Goal: Task Accomplishment & Management: Complete application form

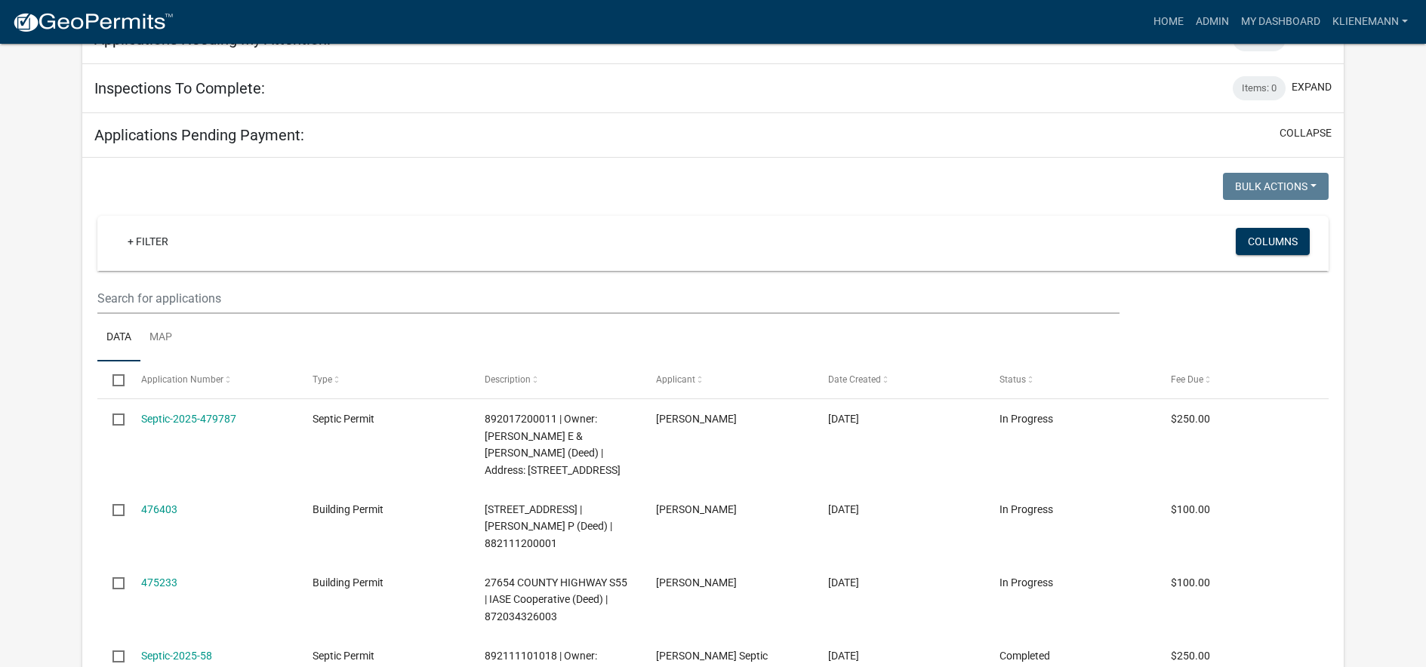
scroll to position [76, 0]
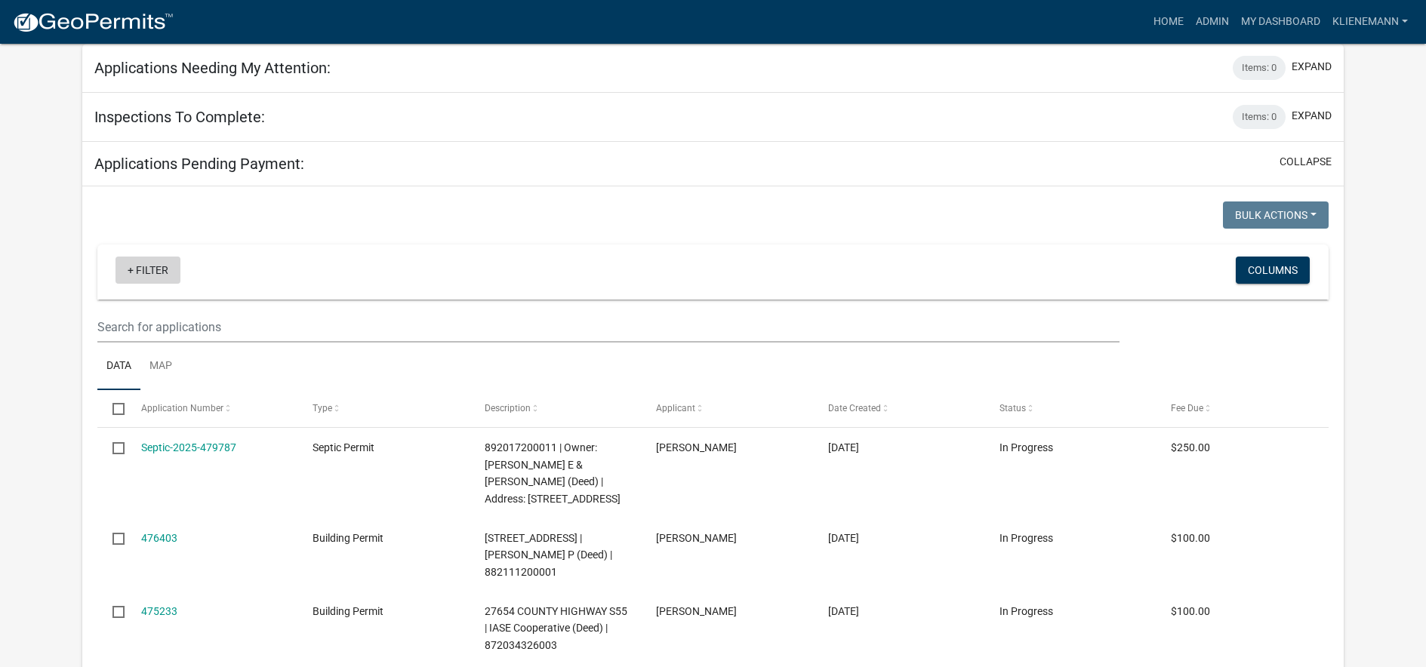
click at [139, 270] on link "+ Filter" at bounding box center [148, 270] width 65 height 27
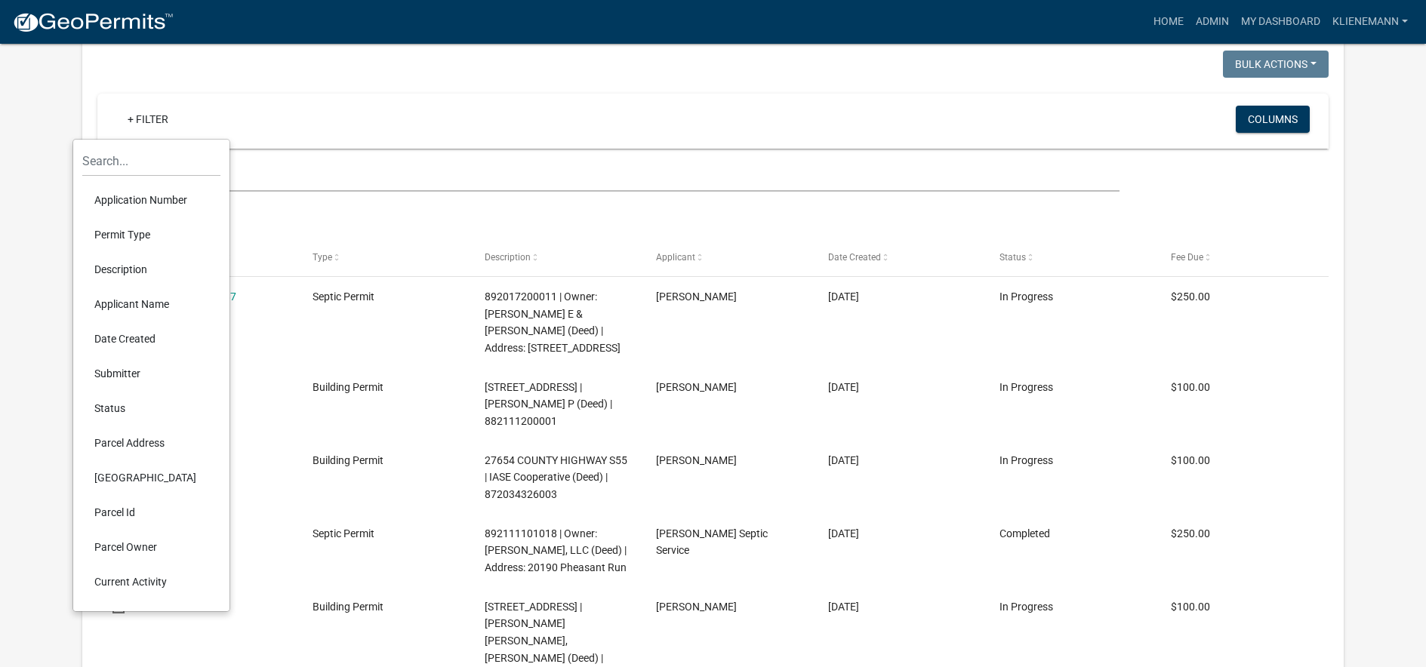
scroll to position [151, 0]
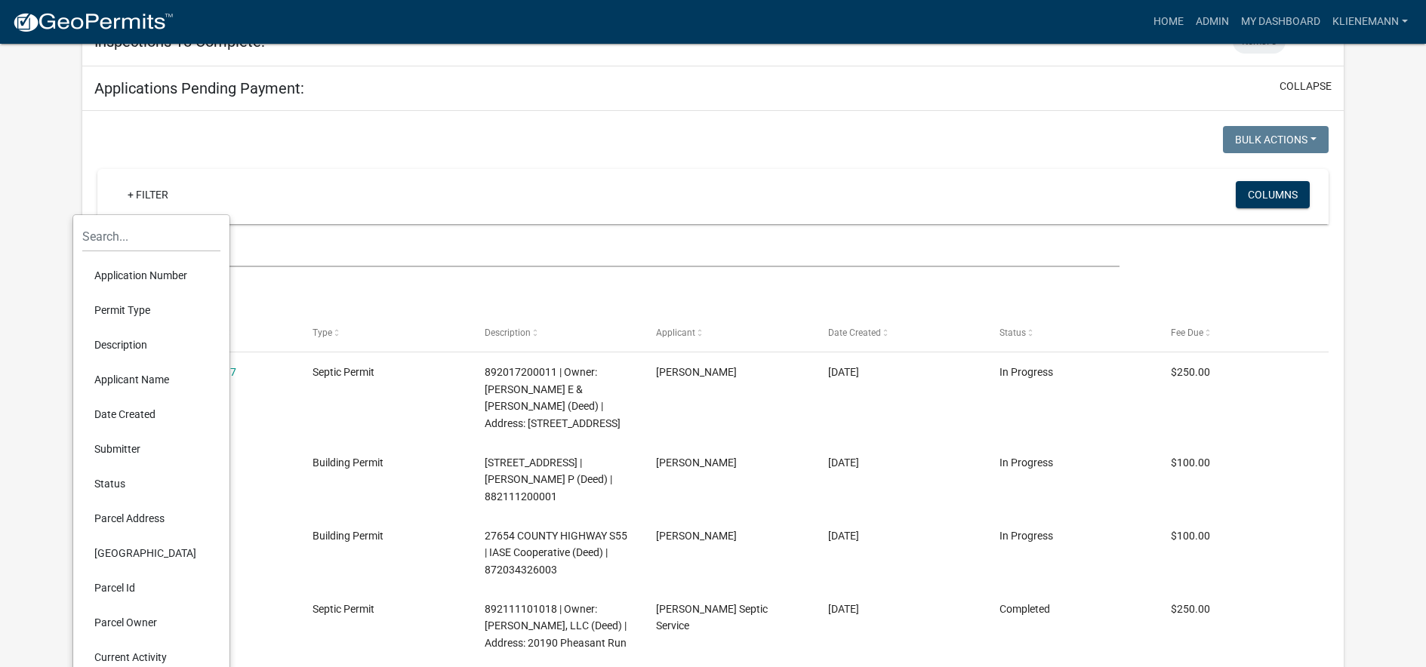
click at [170, 310] on li "Permit Type" at bounding box center [151, 310] width 138 height 35
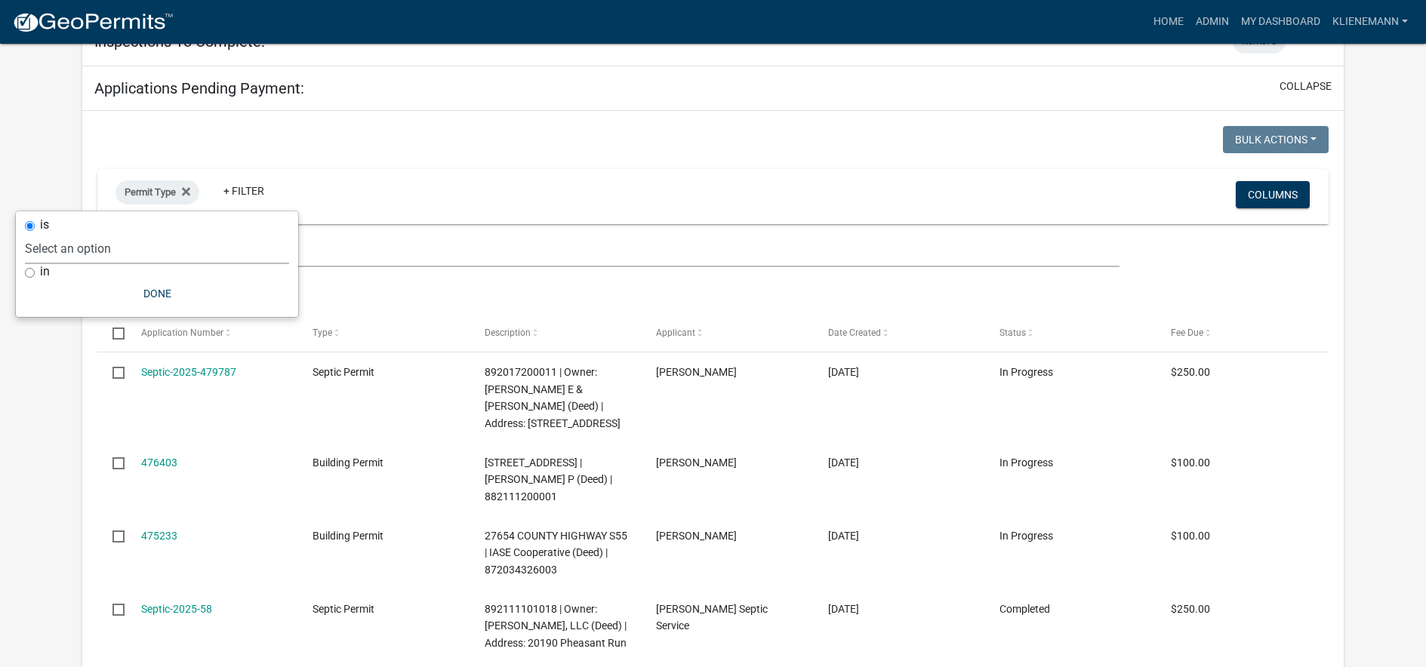
click at [137, 240] on select "Select an option Building Permit City Address Assigned Form Conditional/Special…" at bounding box center [157, 248] width 264 height 31
select select "b859bb12-7673-48d8-b3e7-7895acdde05a"
click at [56, 233] on select "Select an option Building Permit City Address Assigned Form Conditional/Special…" at bounding box center [157, 248] width 264 height 31
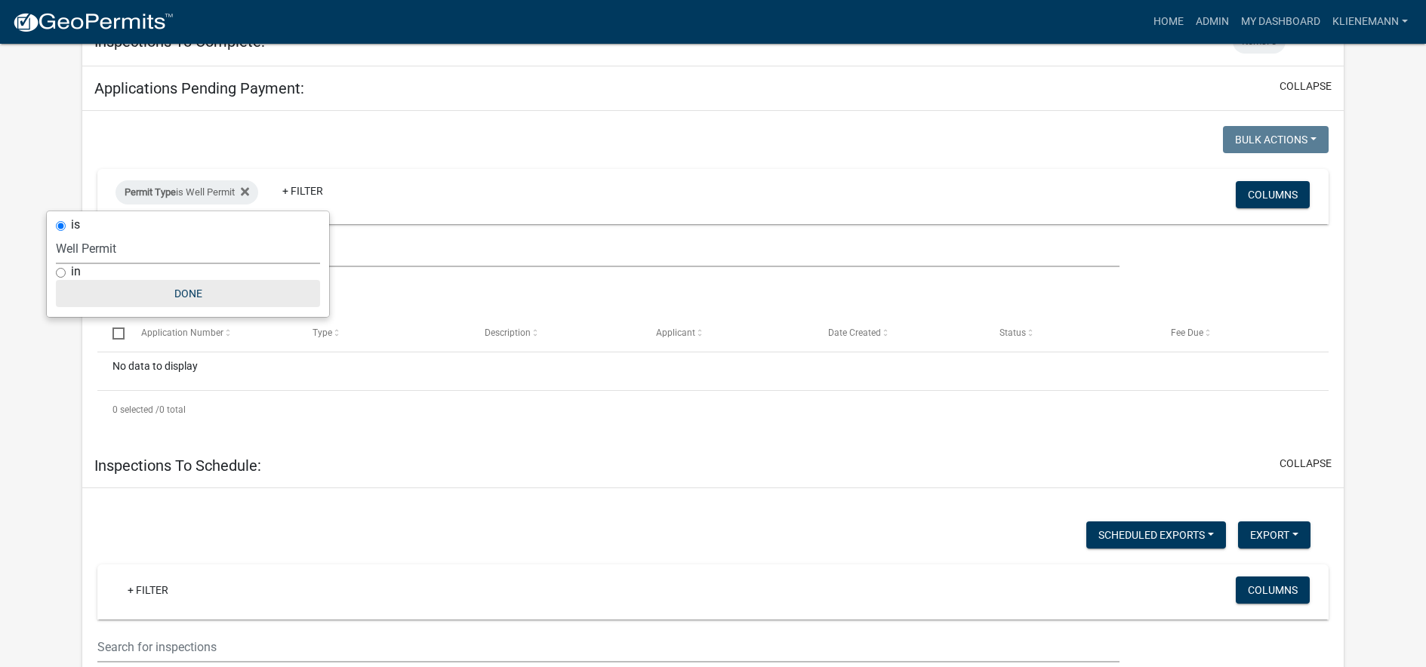
click at [180, 299] on button "Done" at bounding box center [188, 293] width 264 height 27
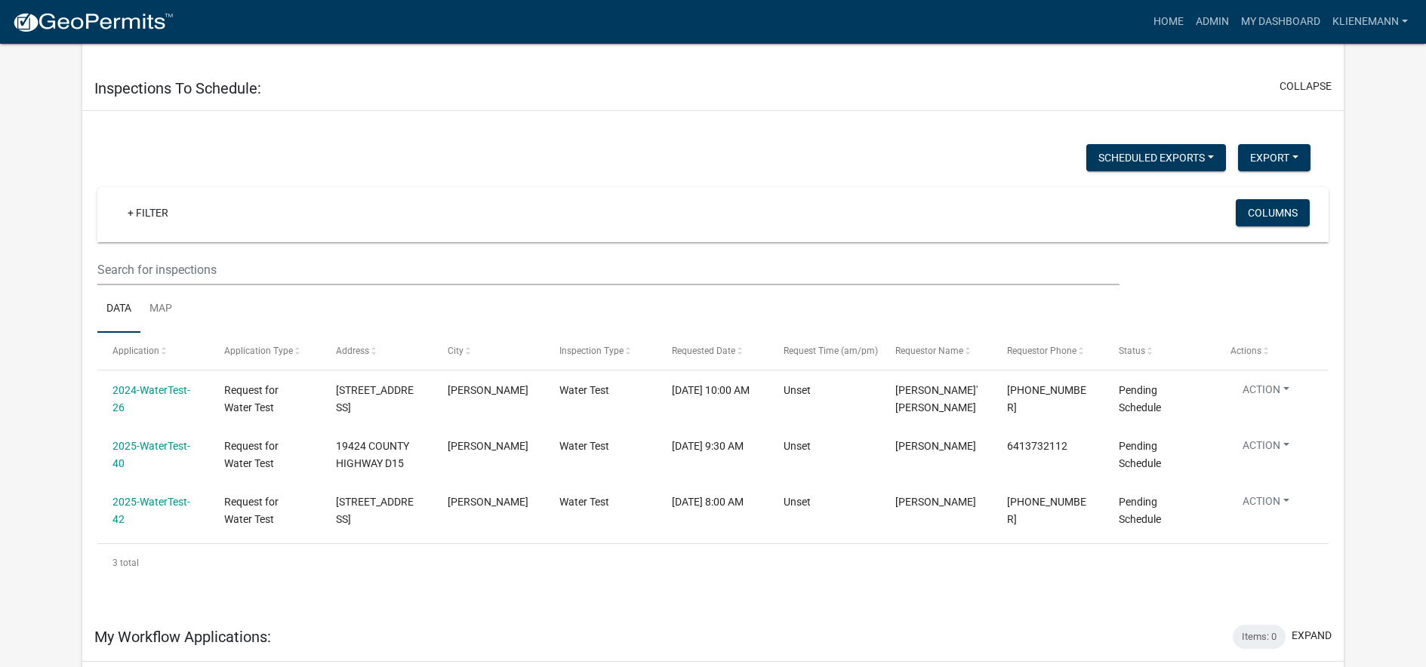
scroll to position [227, 0]
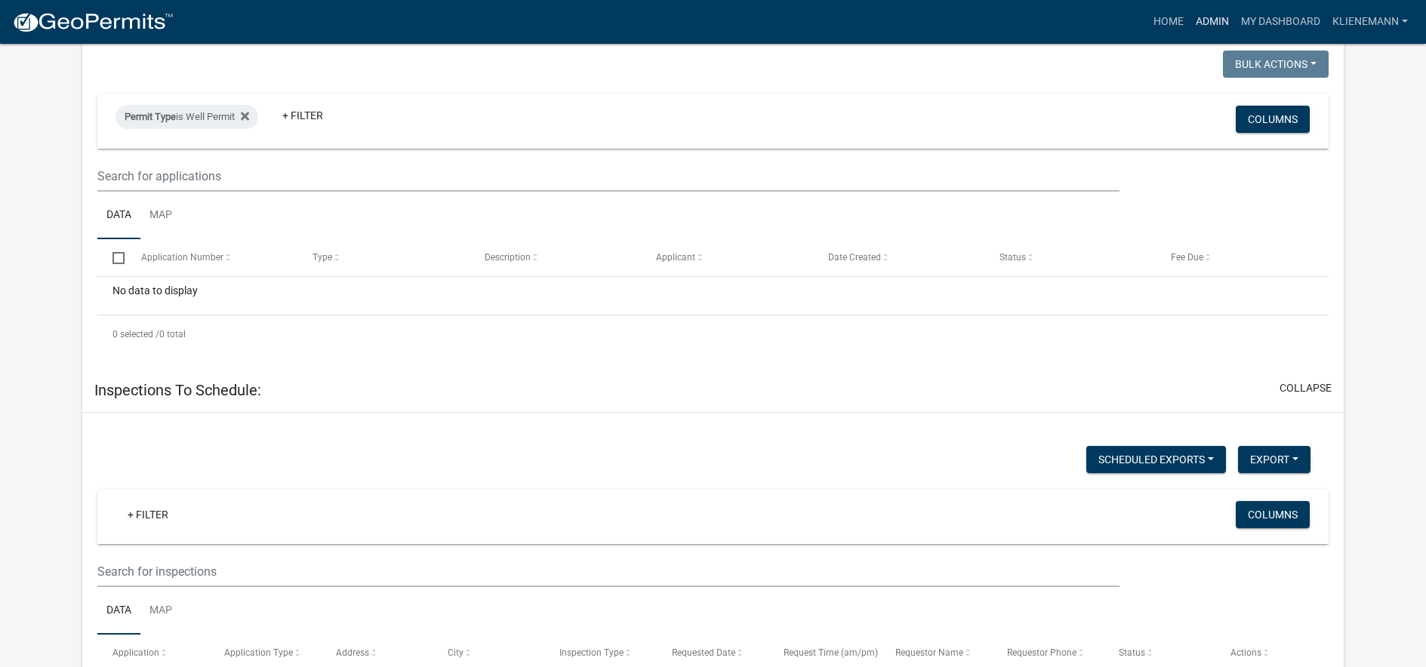
click at [1219, 15] on link "Admin" at bounding box center [1212, 22] width 45 height 29
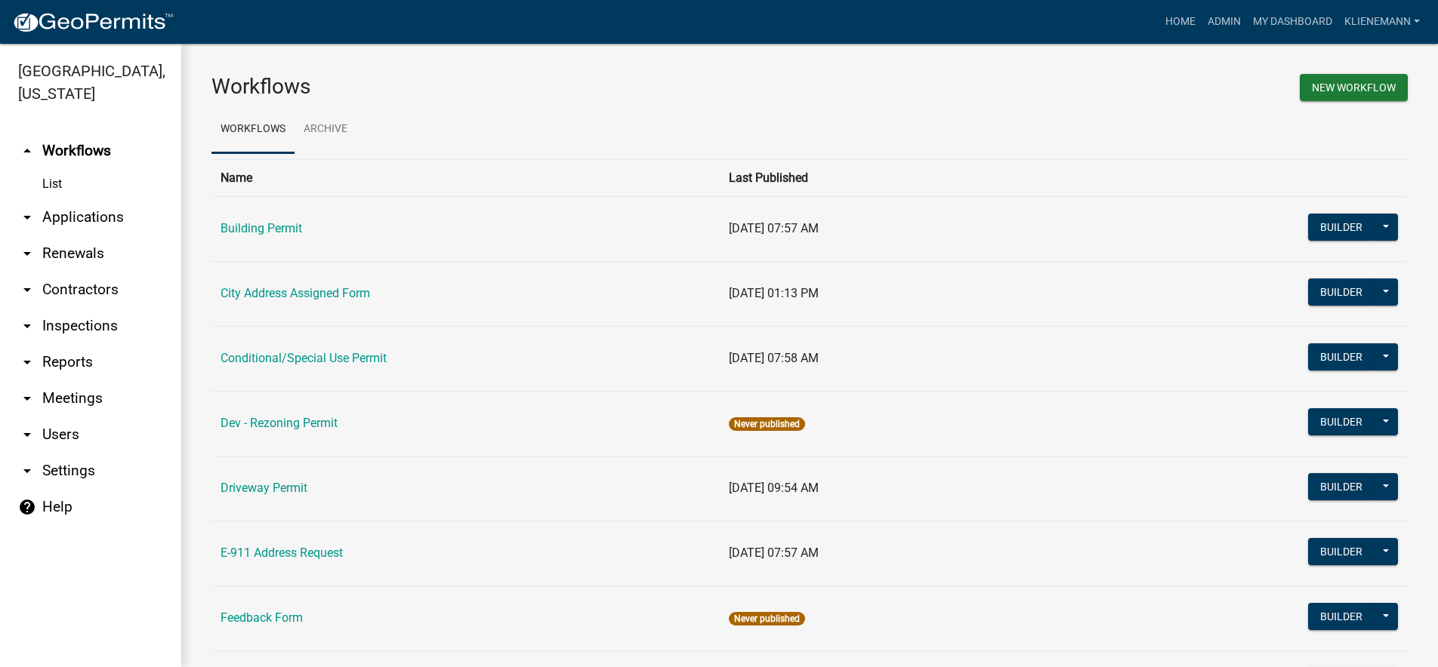
click at [98, 236] on link "arrow_drop_down Renewals" at bounding box center [90, 254] width 181 height 36
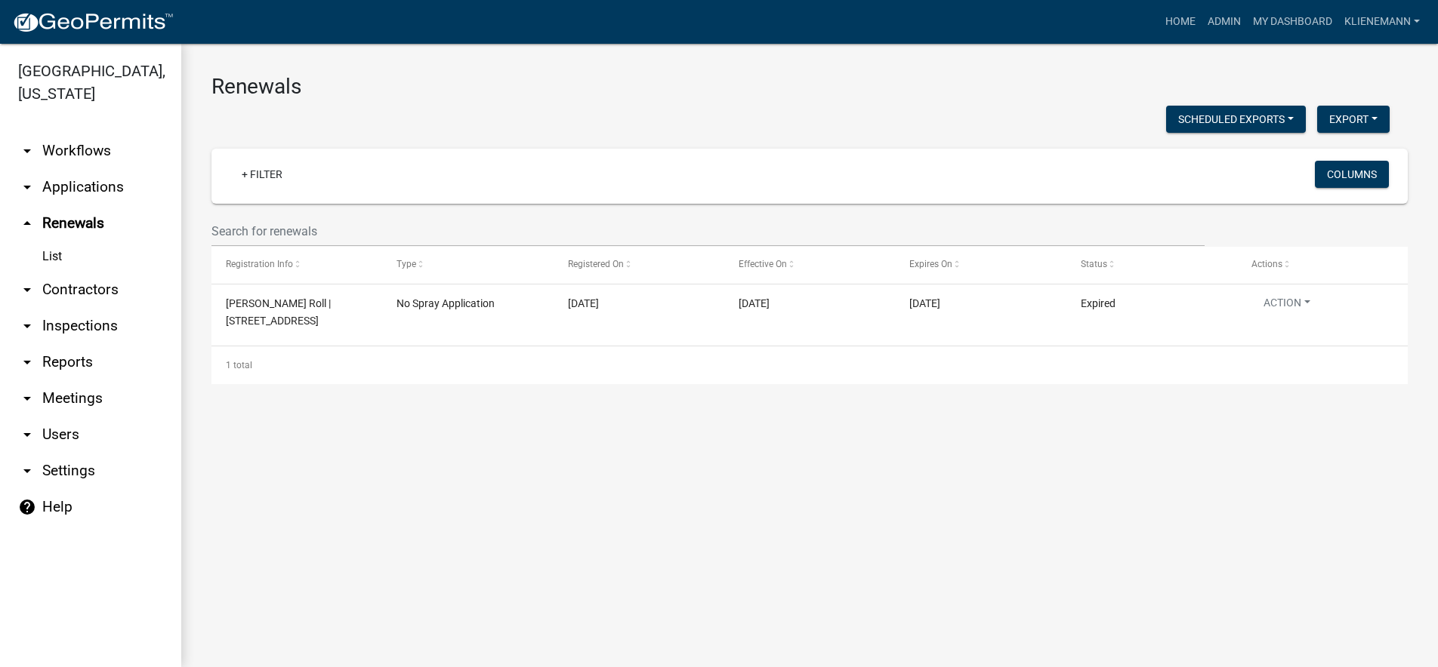
click at [106, 272] on link "arrow_drop_down Contractors" at bounding box center [90, 290] width 181 height 36
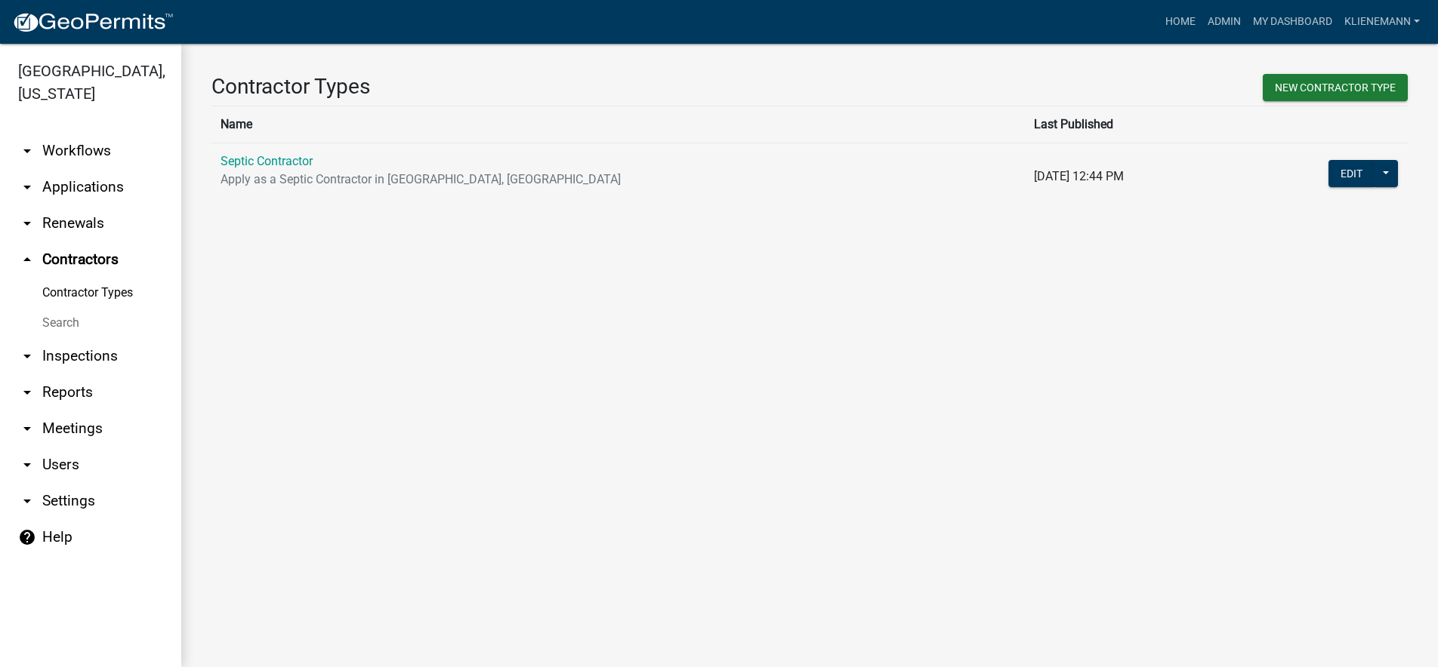
click at [103, 170] on link "arrow_drop_down Applications" at bounding box center [90, 187] width 181 height 36
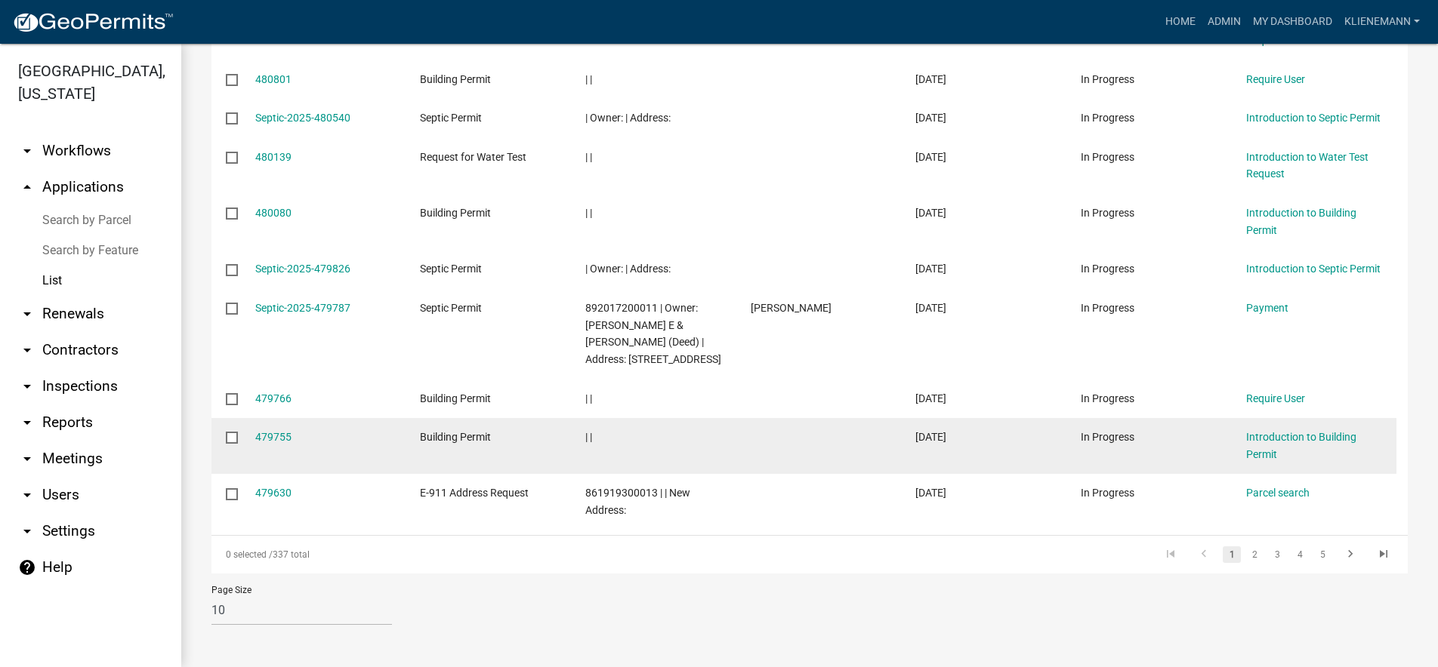
scroll to position [329, 0]
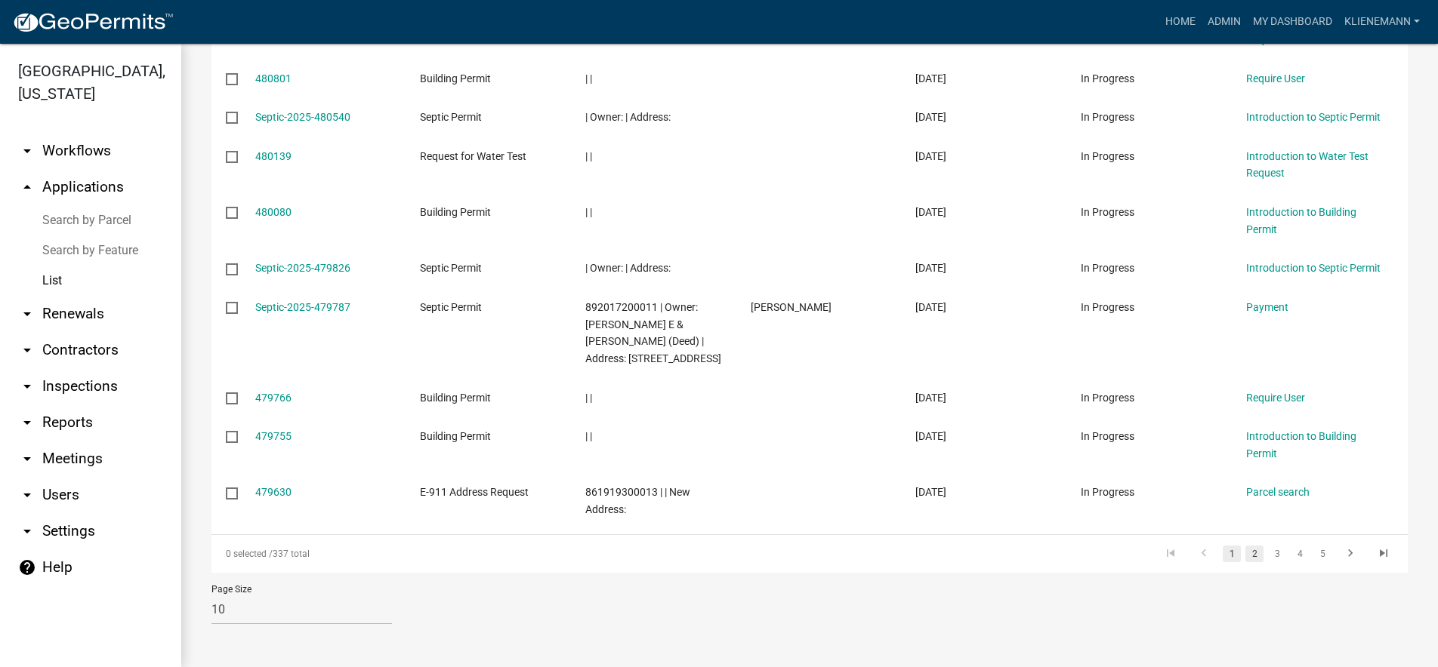
click at [1245, 559] on link "2" at bounding box center [1254, 554] width 18 height 17
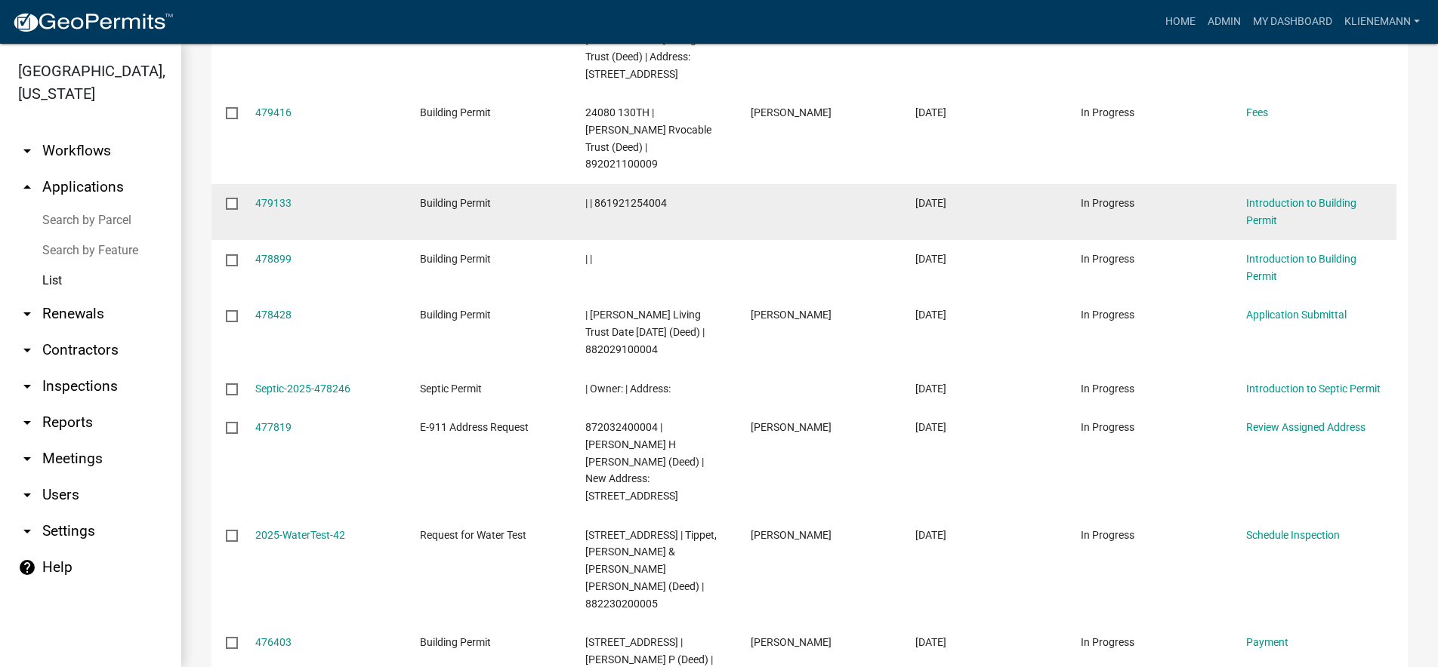
scroll to position [405, 0]
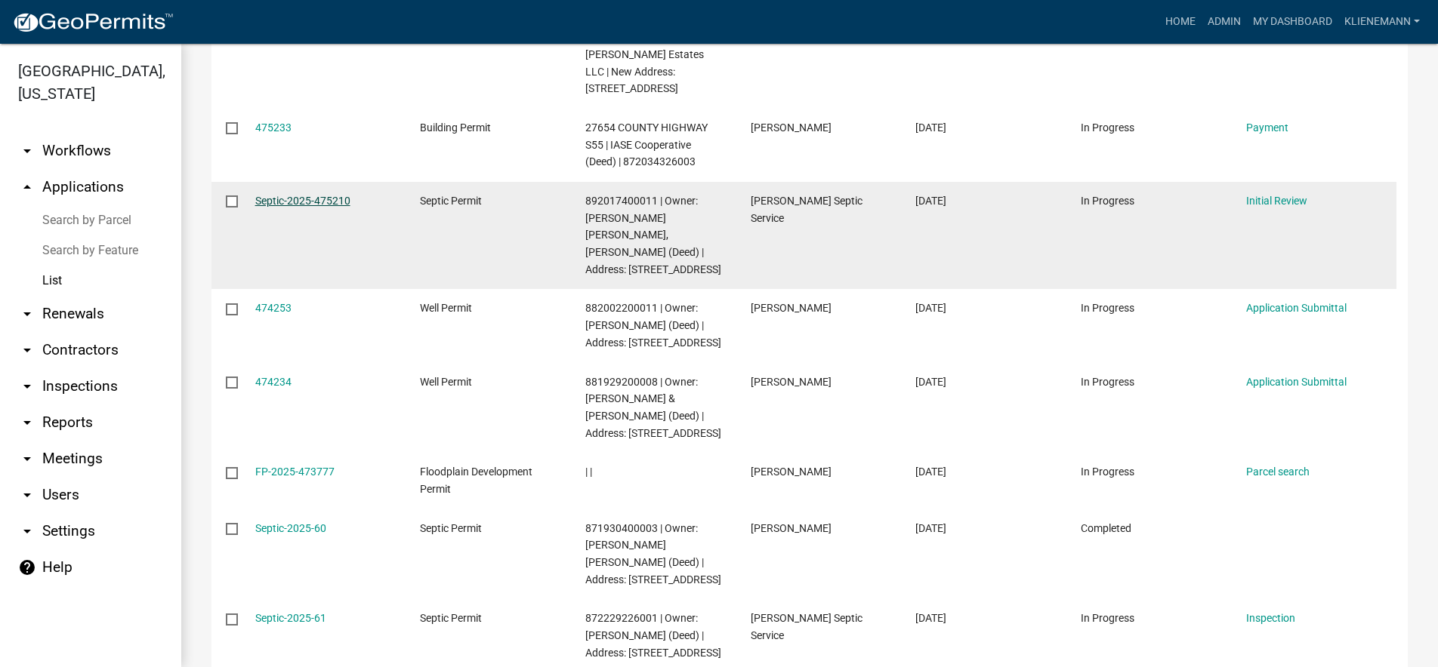
click at [297, 195] on link "Septic-2025-475210" at bounding box center [302, 201] width 95 height 12
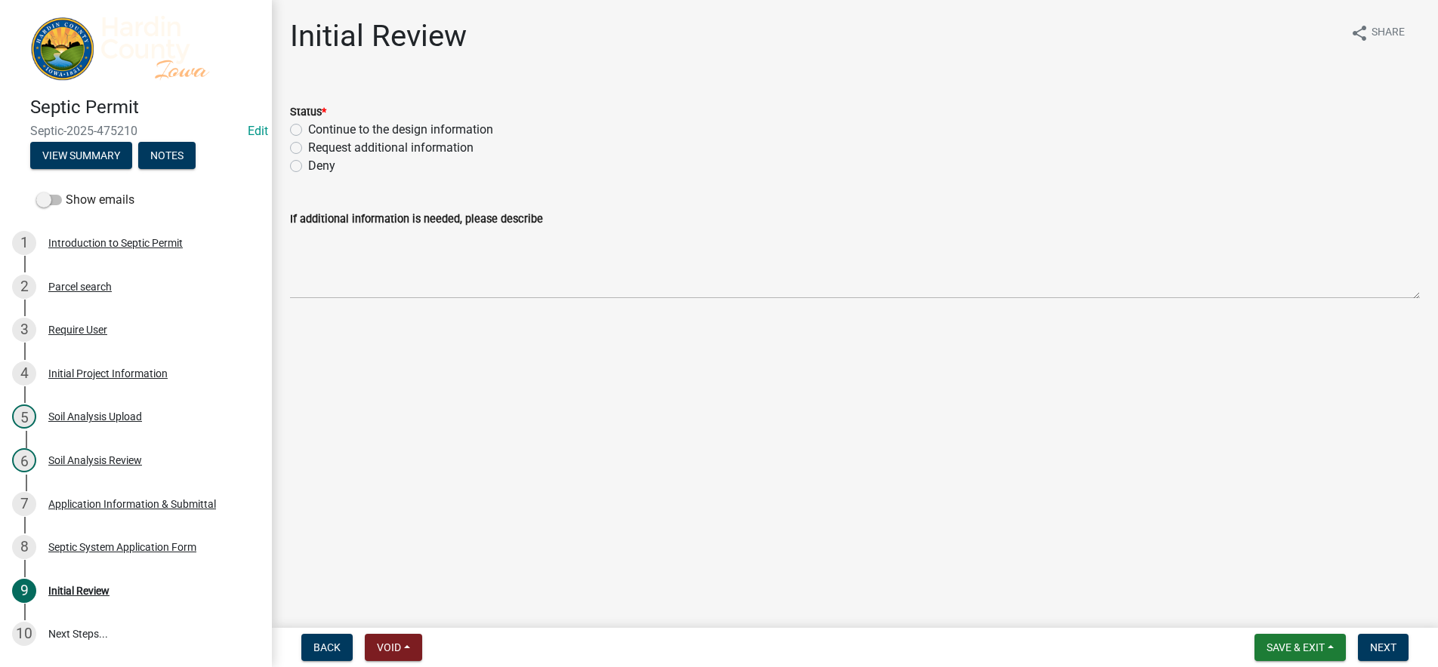
click at [342, 131] on label "Continue to the design information" at bounding box center [400, 130] width 185 height 18
click at [318, 131] on input "Continue to the design information" at bounding box center [313, 126] width 10 height 10
radio input "true"
click at [1398, 647] on button "Next" at bounding box center [1382, 647] width 51 height 27
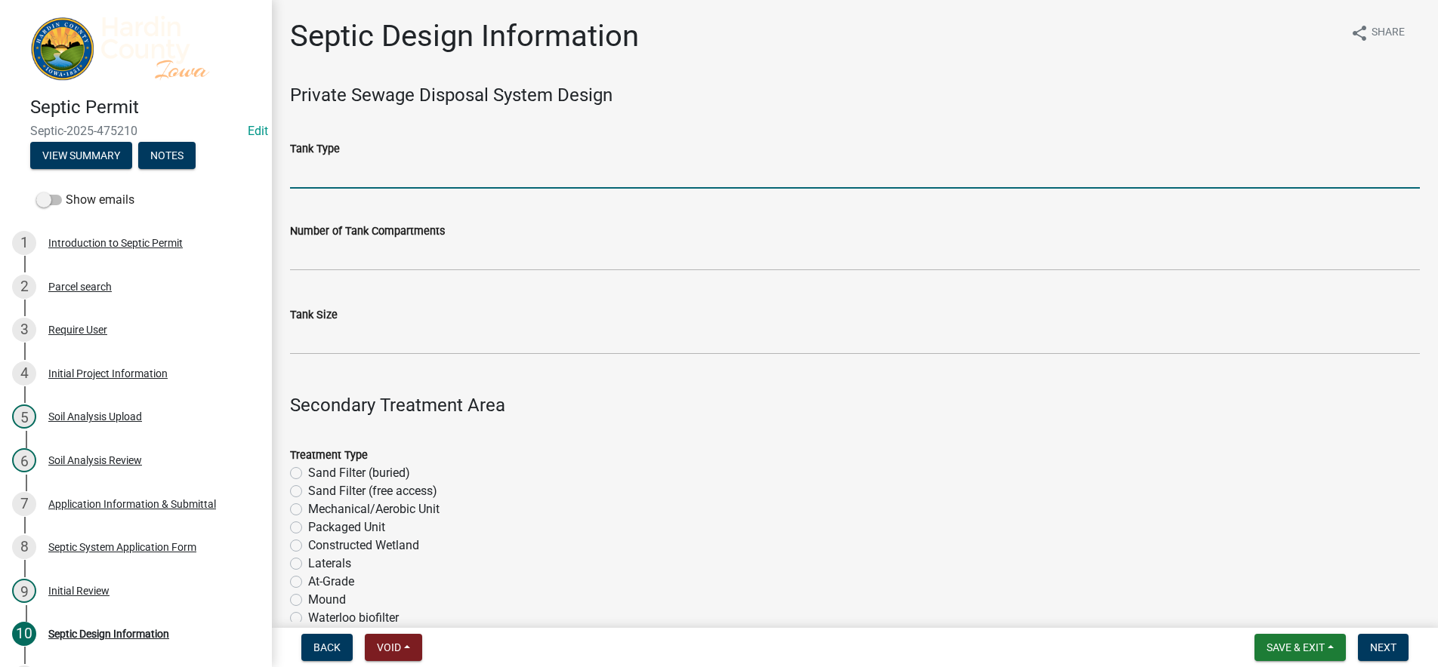
click at [445, 178] on input "Tank Type" at bounding box center [854, 173] width 1129 height 31
type input "1250"
drag, startPoint x: 369, startPoint y: 171, endPoint x: 183, endPoint y: 169, distance: 186.5
click at [183, 169] on div "Septic Permit Septic-2025-475210 Edit View Summary Notes Show emails 1 Introduc…" at bounding box center [719, 333] width 1438 height 667
type input "Concrete"
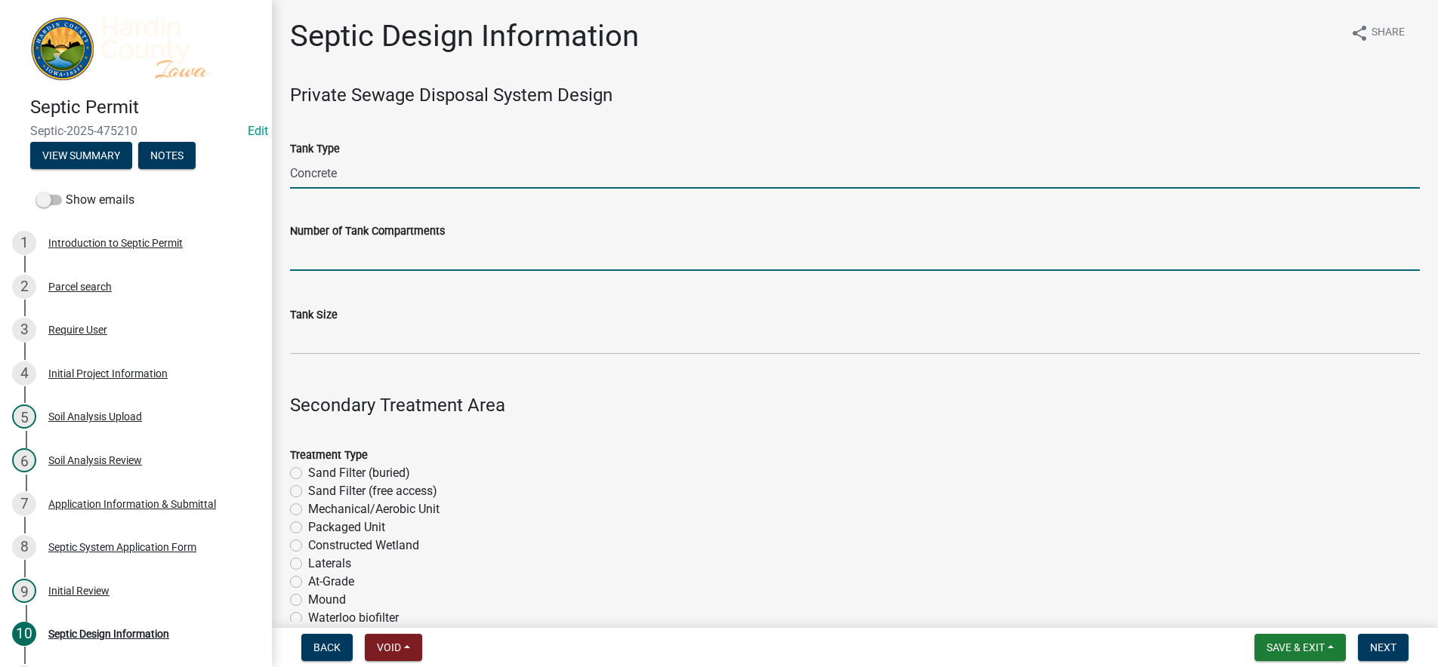
click at [353, 263] on input "text" at bounding box center [854, 255] width 1129 height 31
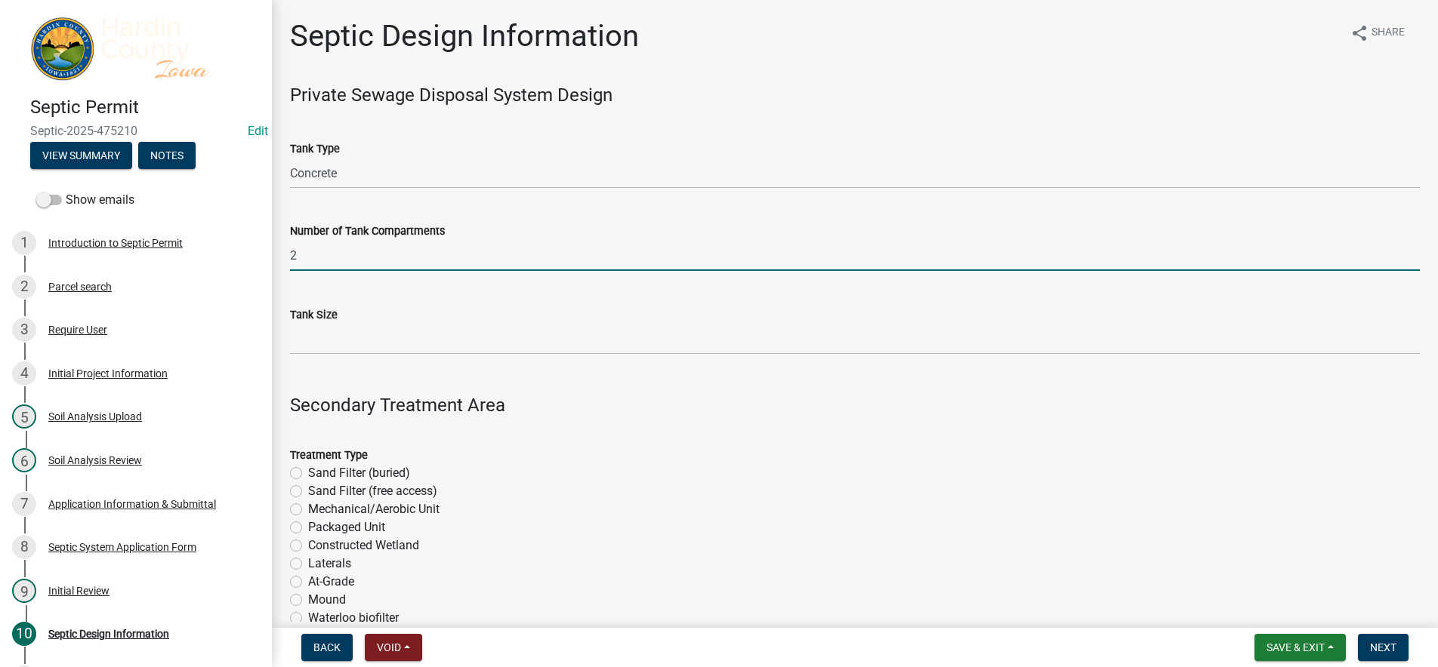
type input "2"
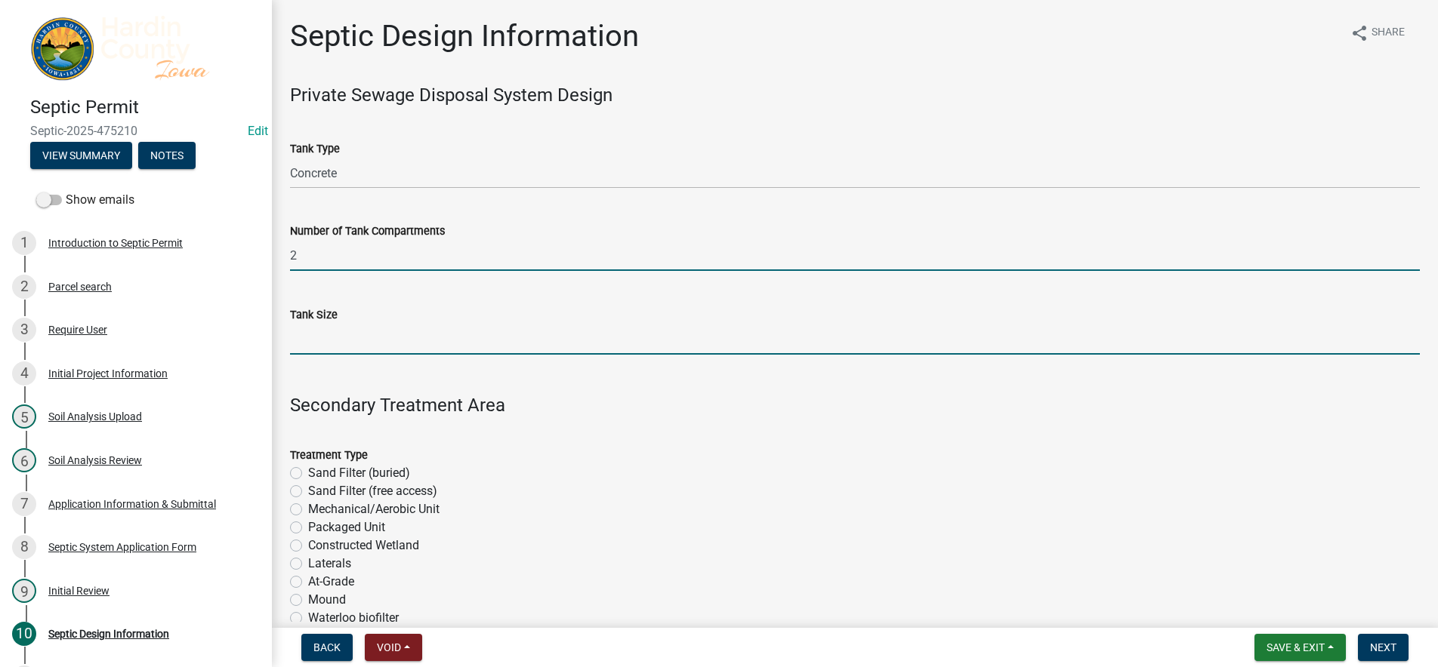
click at [350, 344] on input "Tank Size" at bounding box center [854, 339] width 1129 height 31
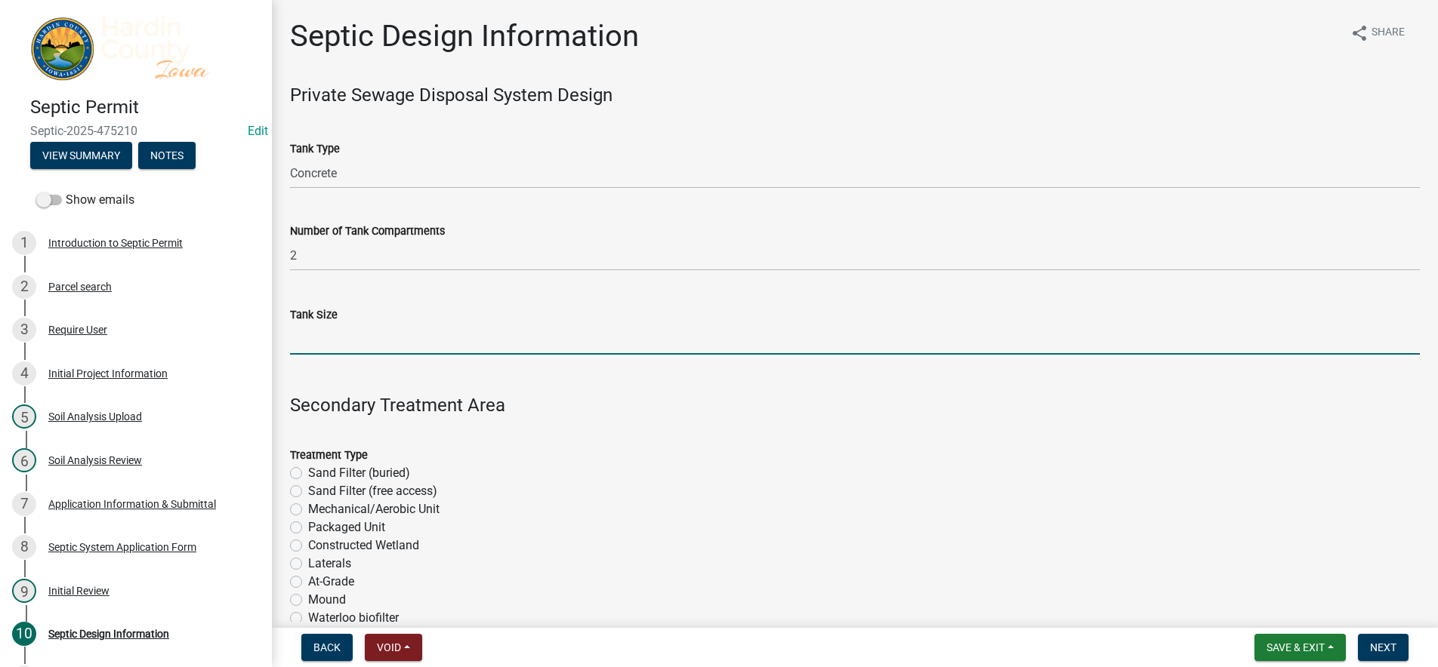
type input "1250"
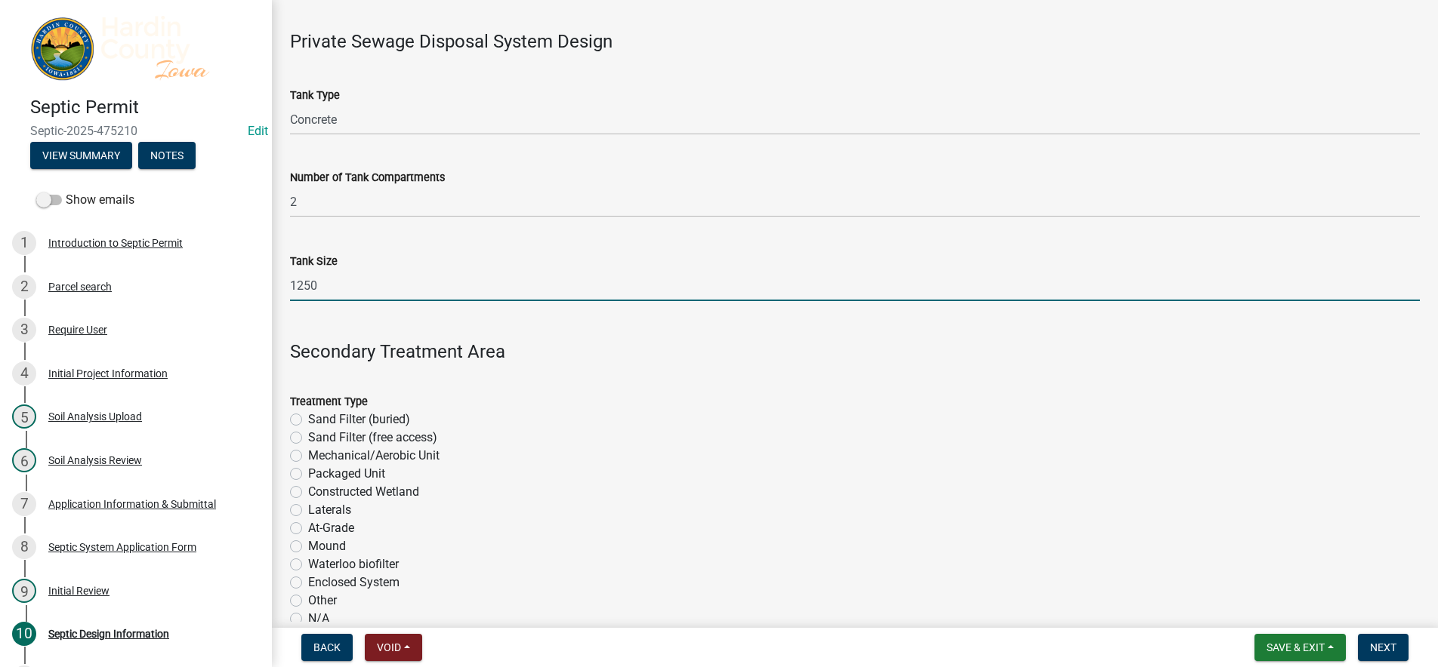
scroll to position [76, 0]
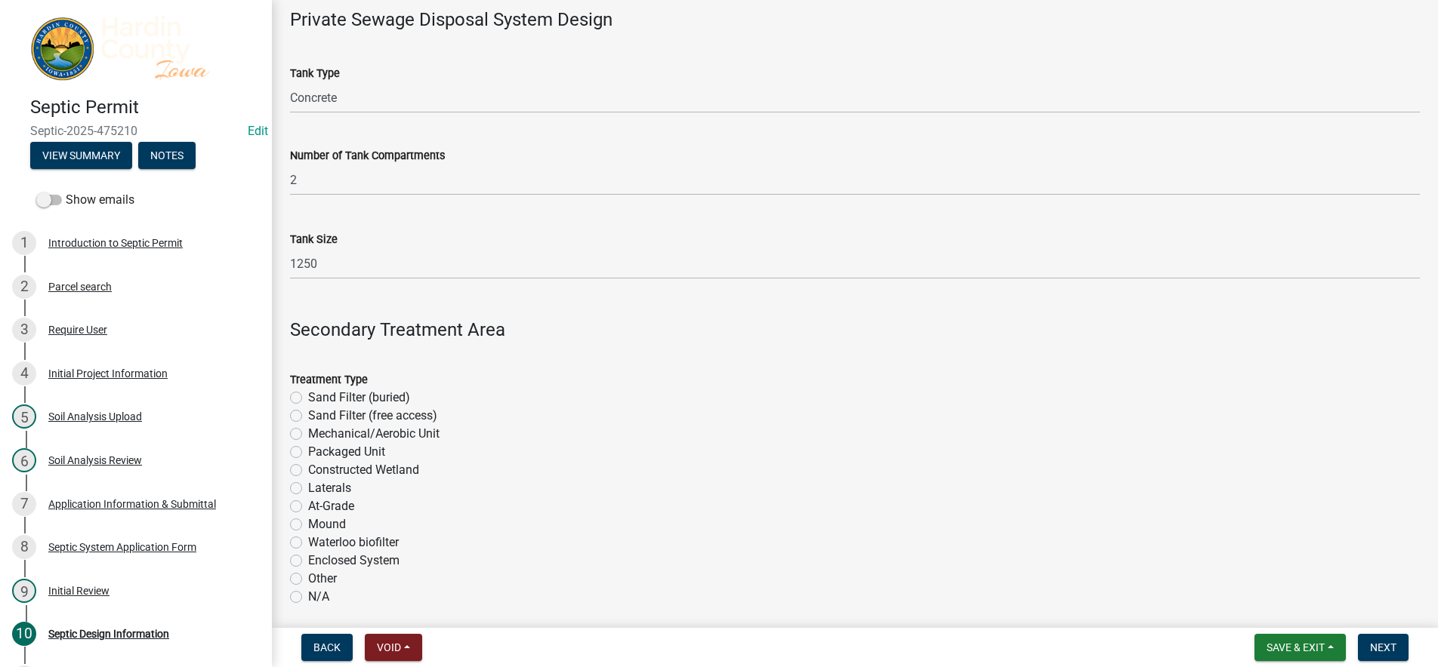
click at [322, 483] on label "Laterals" at bounding box center [329, 488] width 43 height 18
click at [318, 483] on input "Laterals" at bounding box center [313, 484] width 10 height 10
radio input "true"
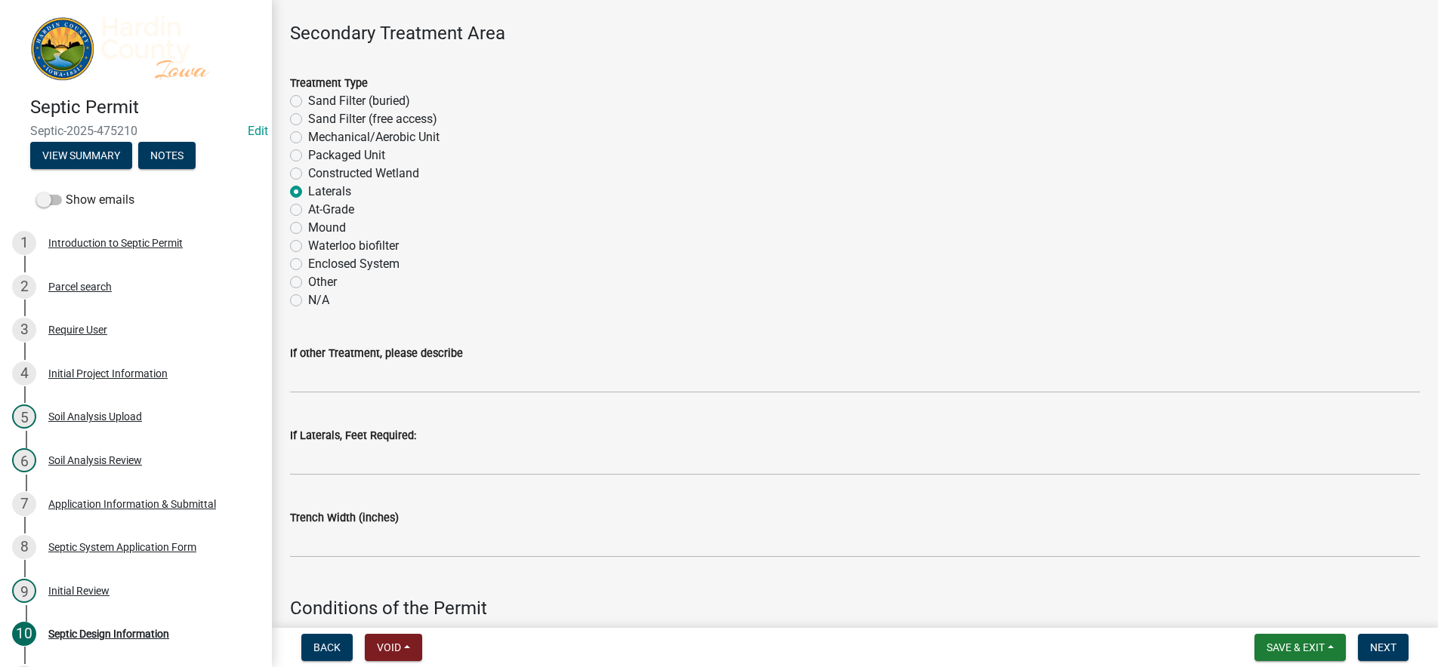
scroll to position [378, 0]
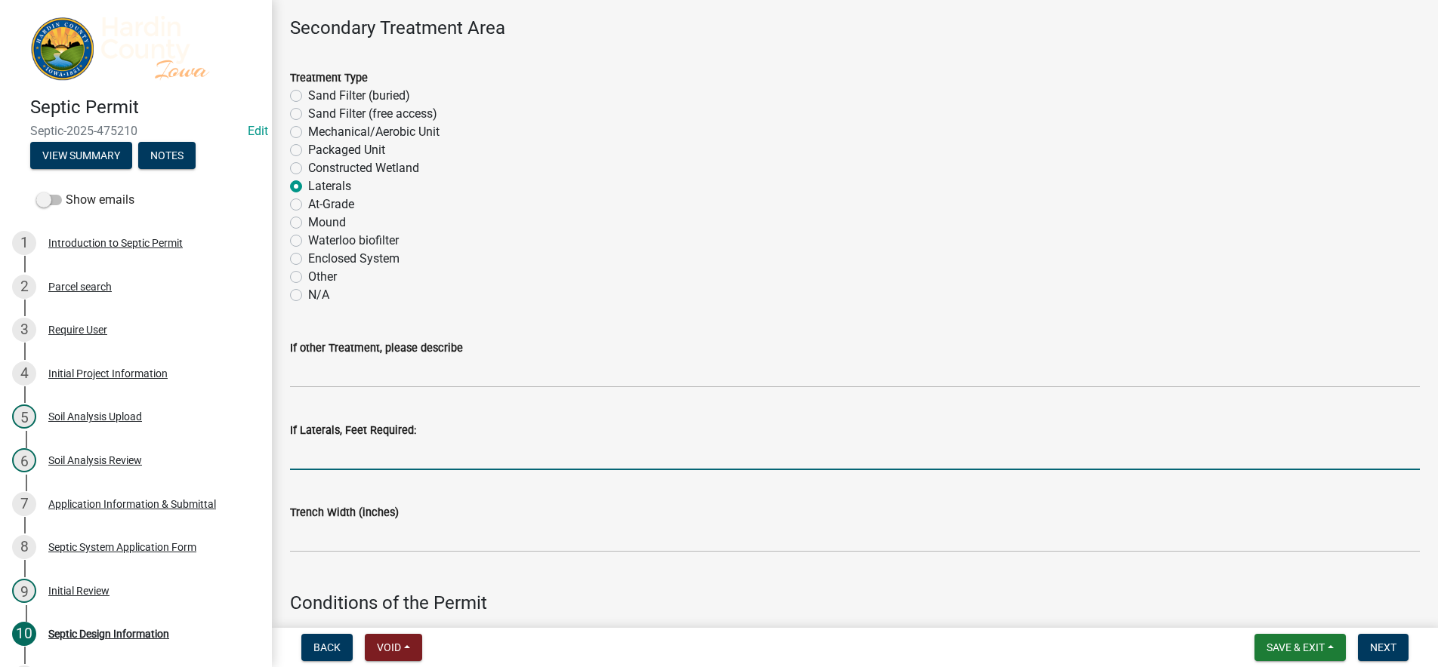
click at [383, 441] on input "If Laterals, Feet Required:" at bounding box center [854, 454] width 1129 height 31
type input "300"
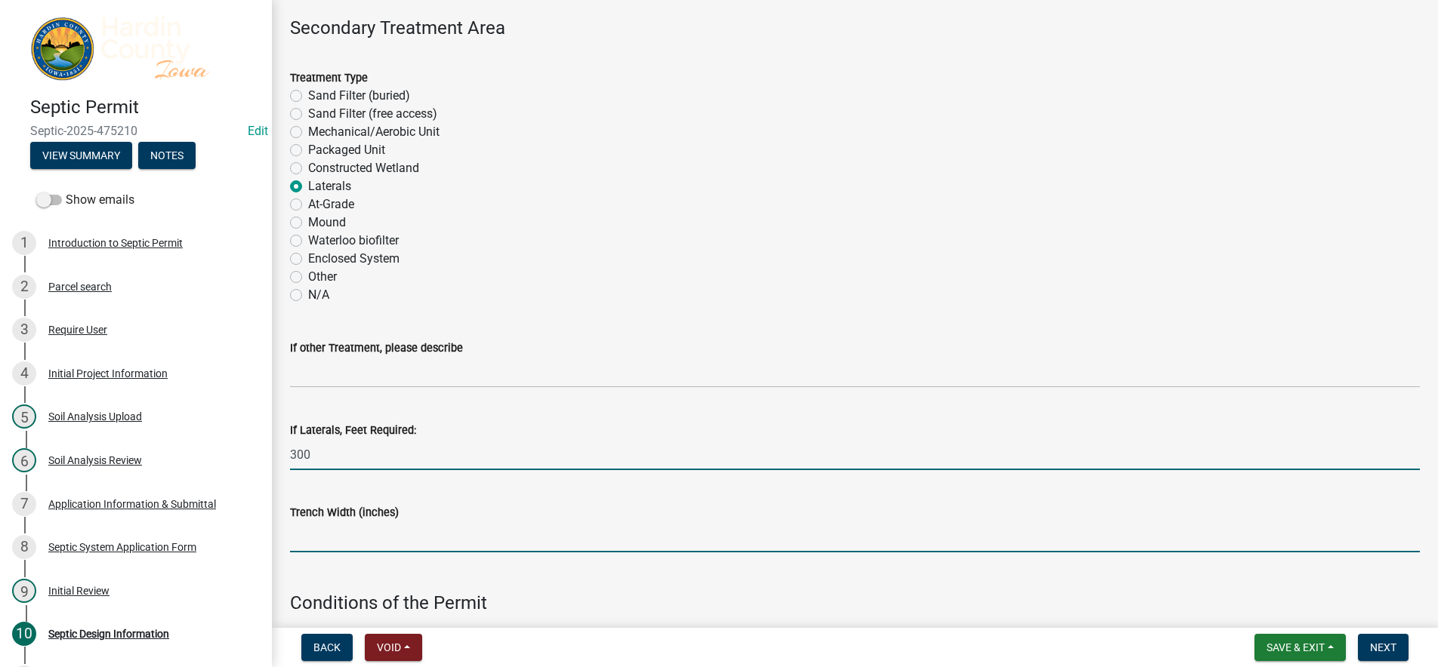
click at [353, 529] on input "Trench Width (inches)" at bounding box center [854, 537] width 1129 height 31
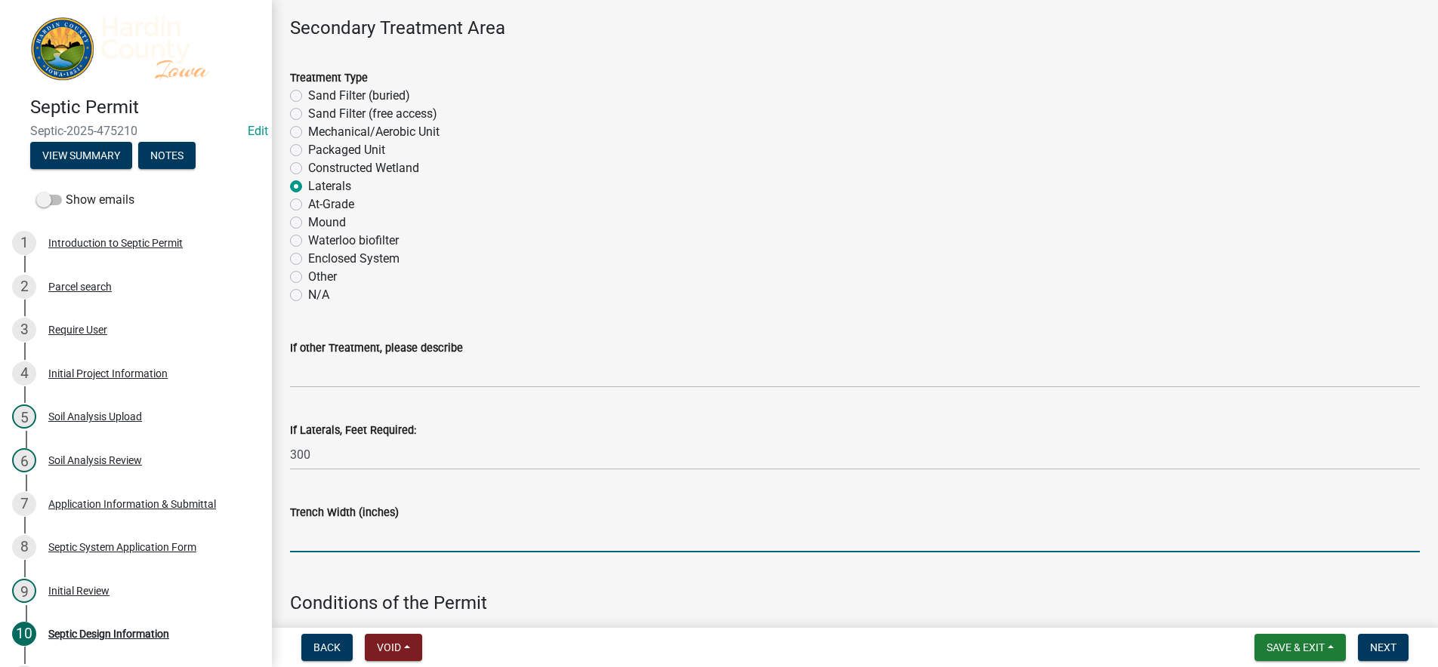
type input "36"
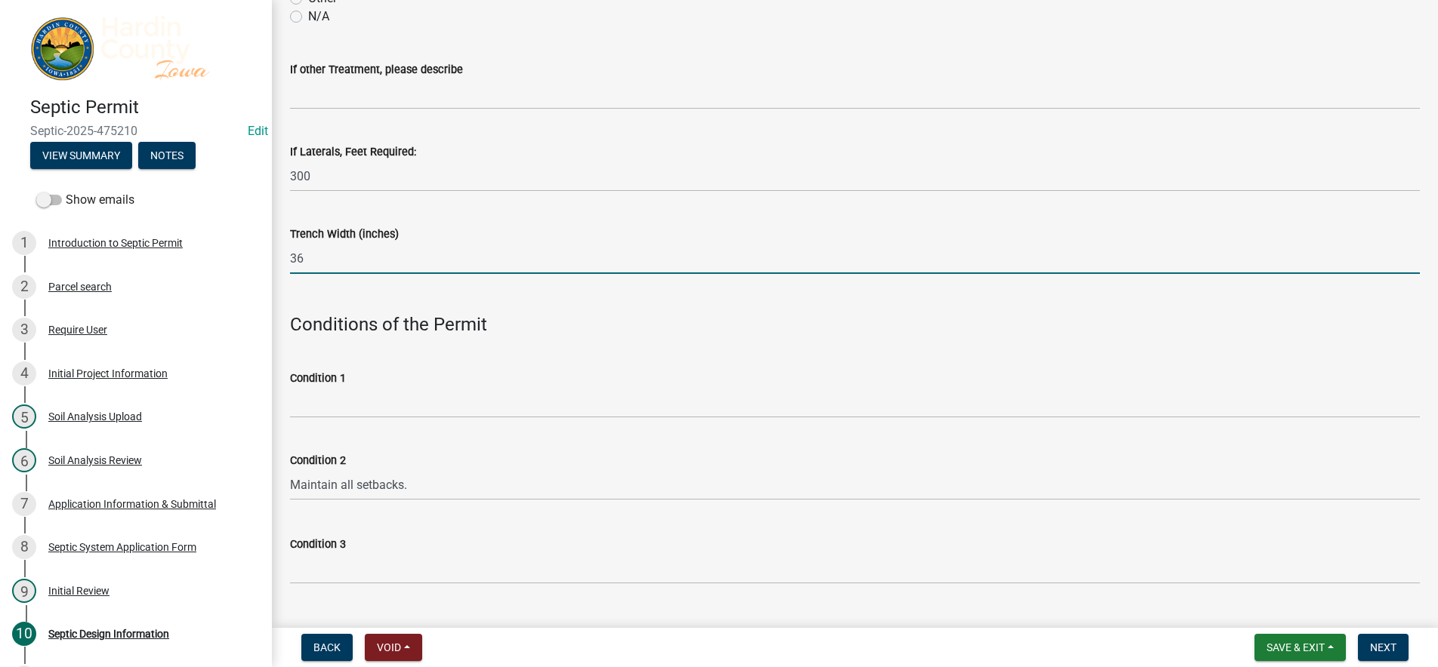
scroll to position [680, 0]
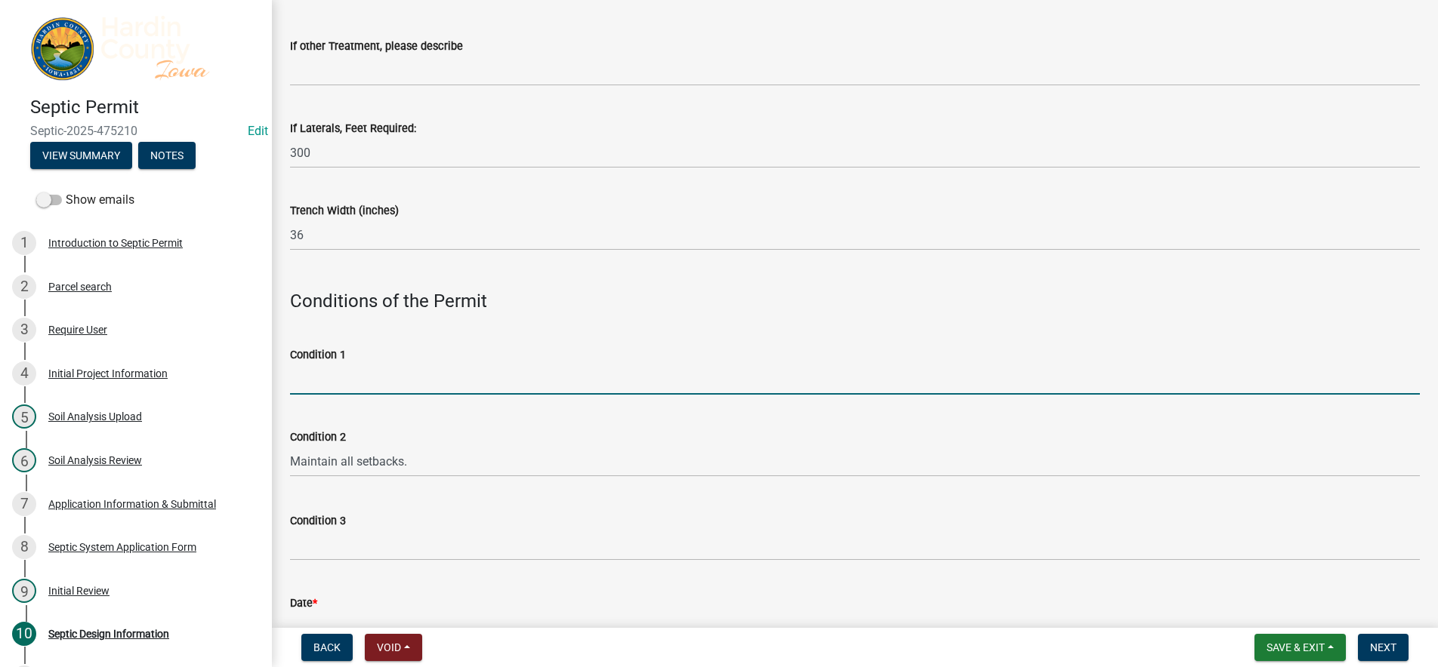
click at [342, 381] on input "Condition 1" at bounding box center [854, 379] width 1129 height 31
type input "Abandon old tank"
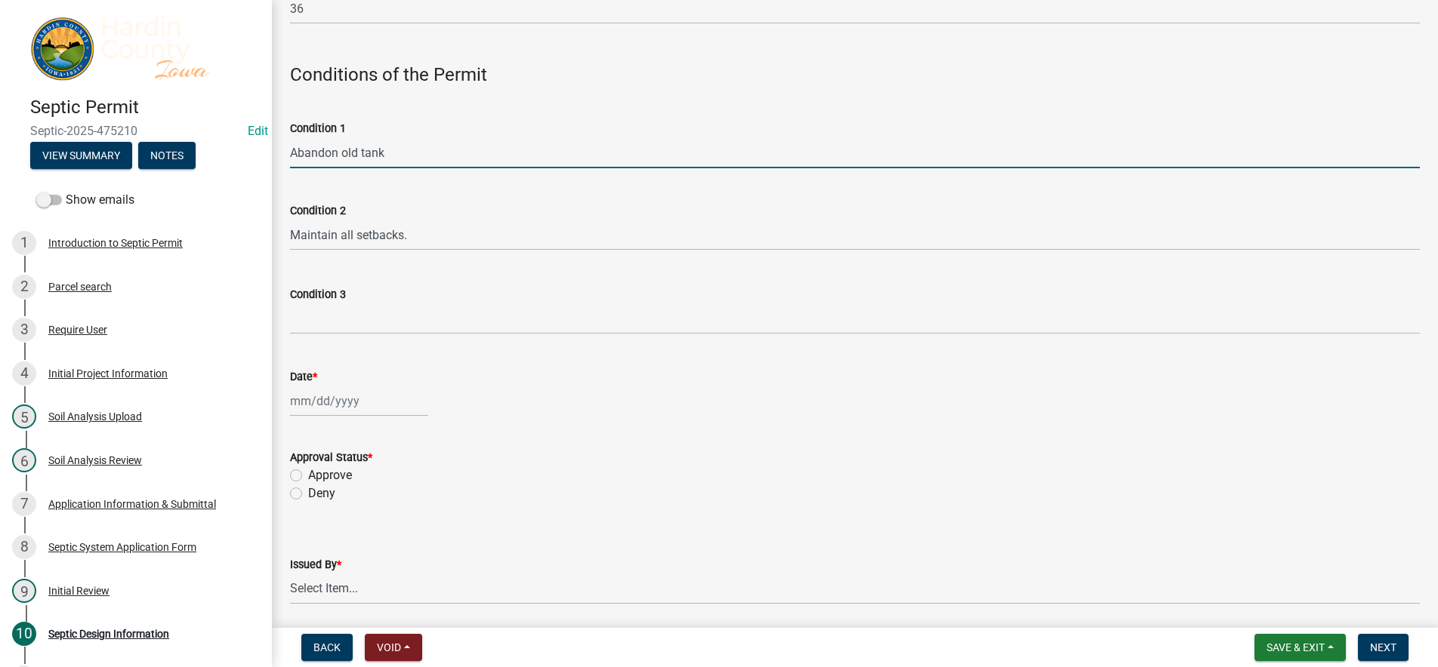
click at [390, 406] on div at bounding box center [359, 401] width 138 height 31
select select "9"
select select "2025"
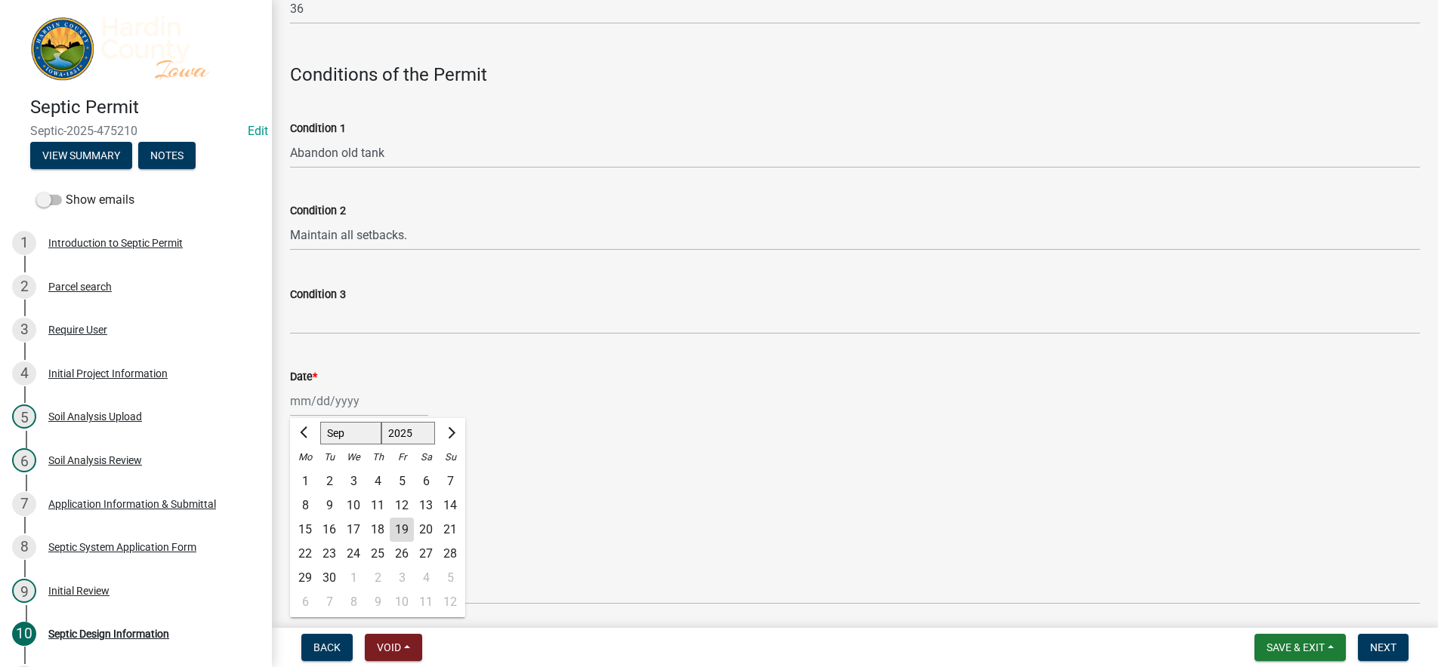
click at [489, 384] on div "Date *" at bounding box center [854, 377] width 1129 height 18
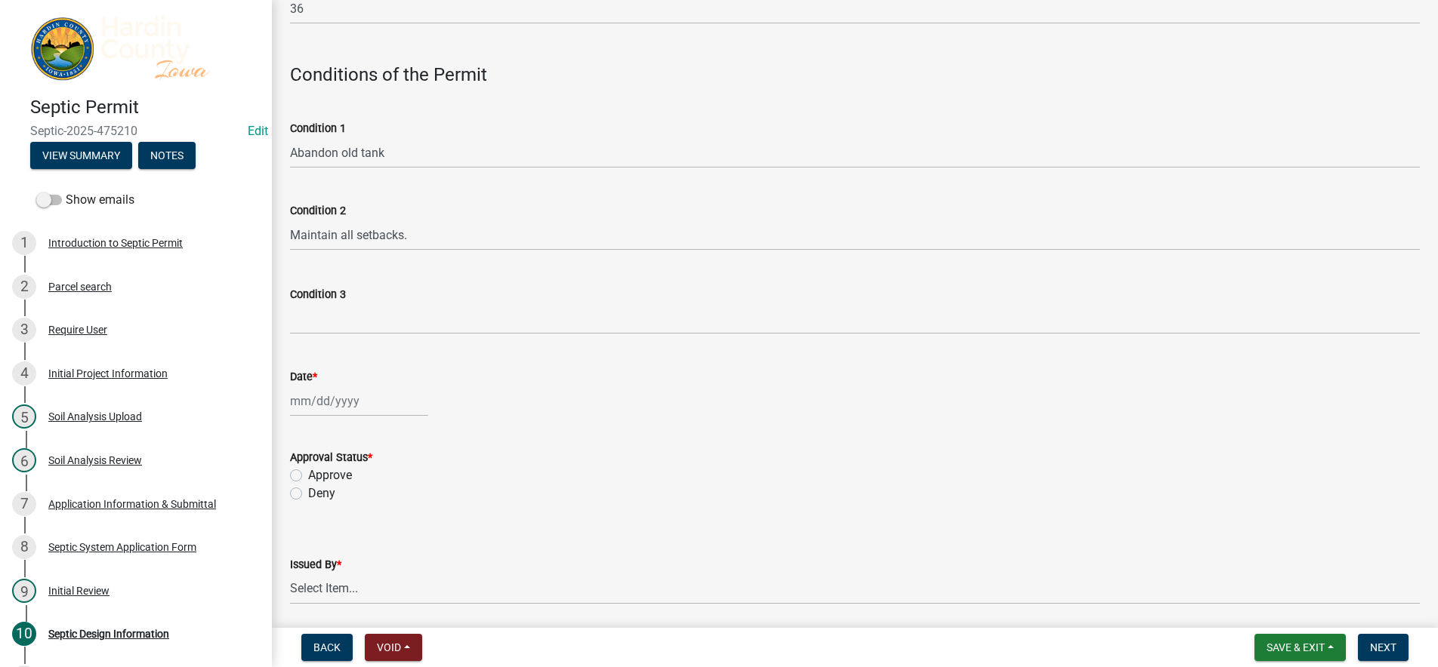
click at [355, 387] on div at bounding box center [359, 401] width 138 height 31
select select "9"
select select "2025"
click at [492, 368] on div "Date *" at bounding box center [854, 377] width 1129 height 18
click at [386, 396] on div at bounding box center [359, 401] width 138 height 31
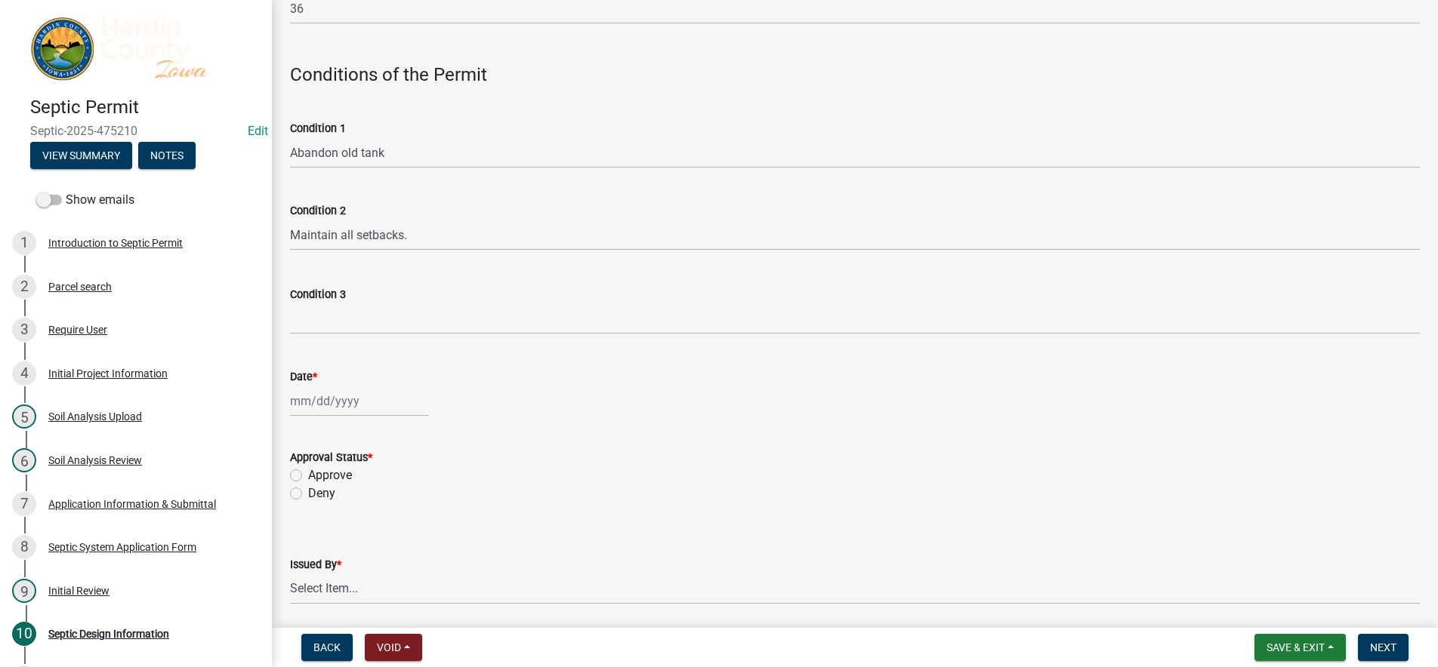
select select "9"
select select "2025"
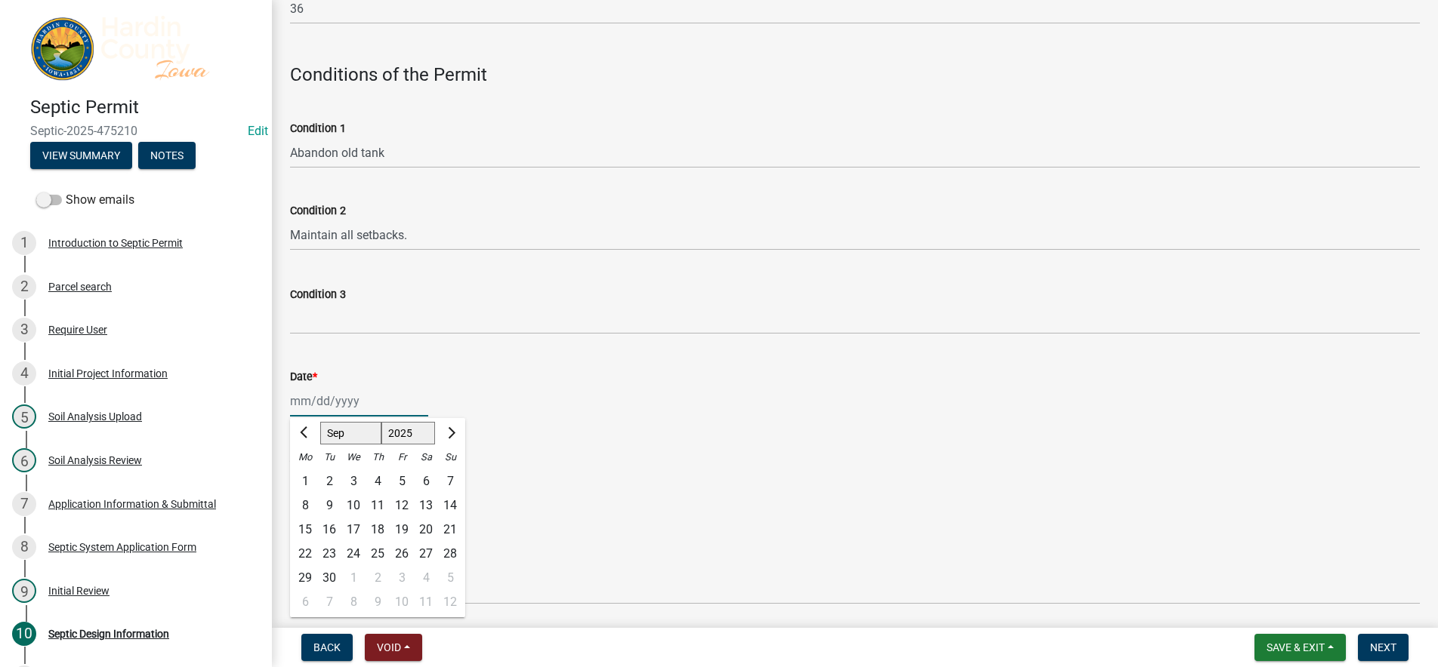
click at [386, 396] on input "Date *" at bounding box center [359, 401] width 138 height 31
click at [331, 533] on div "16" at bounding box center [329, 530] width 24 height 24
type input "[DATE]"
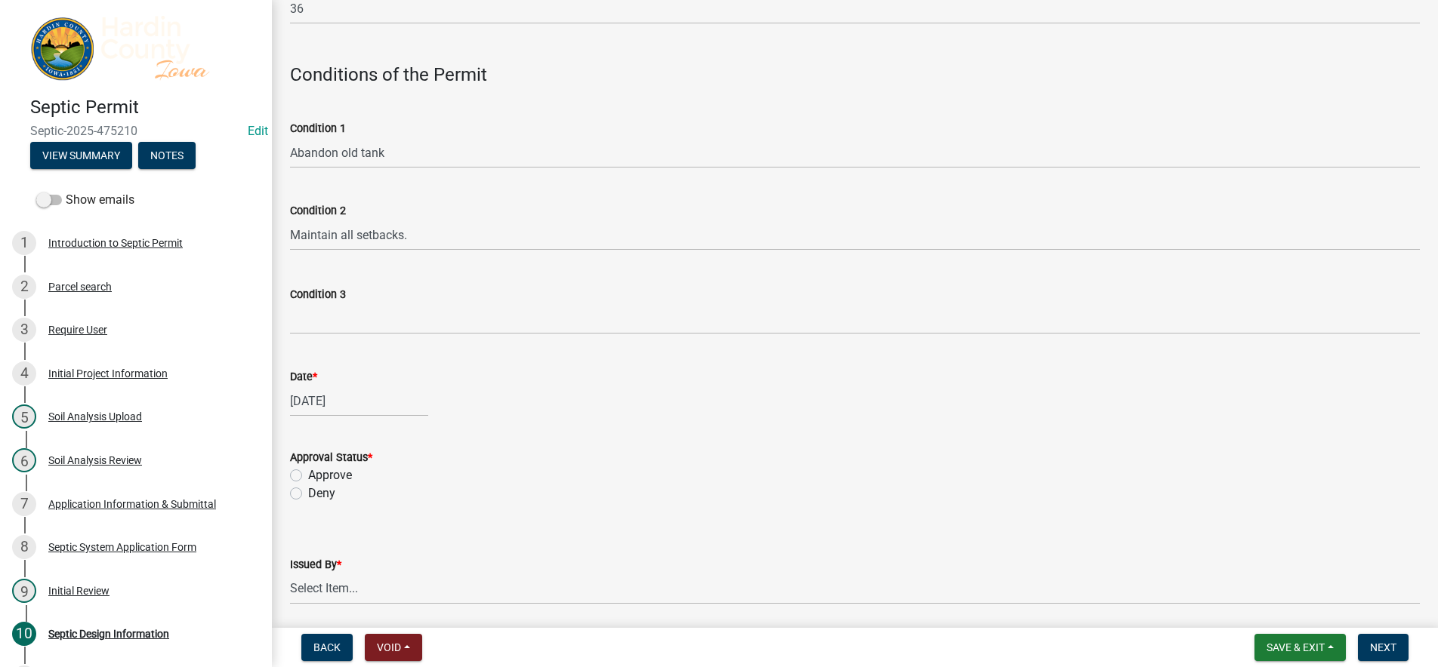
select select "9"
select select "2025"
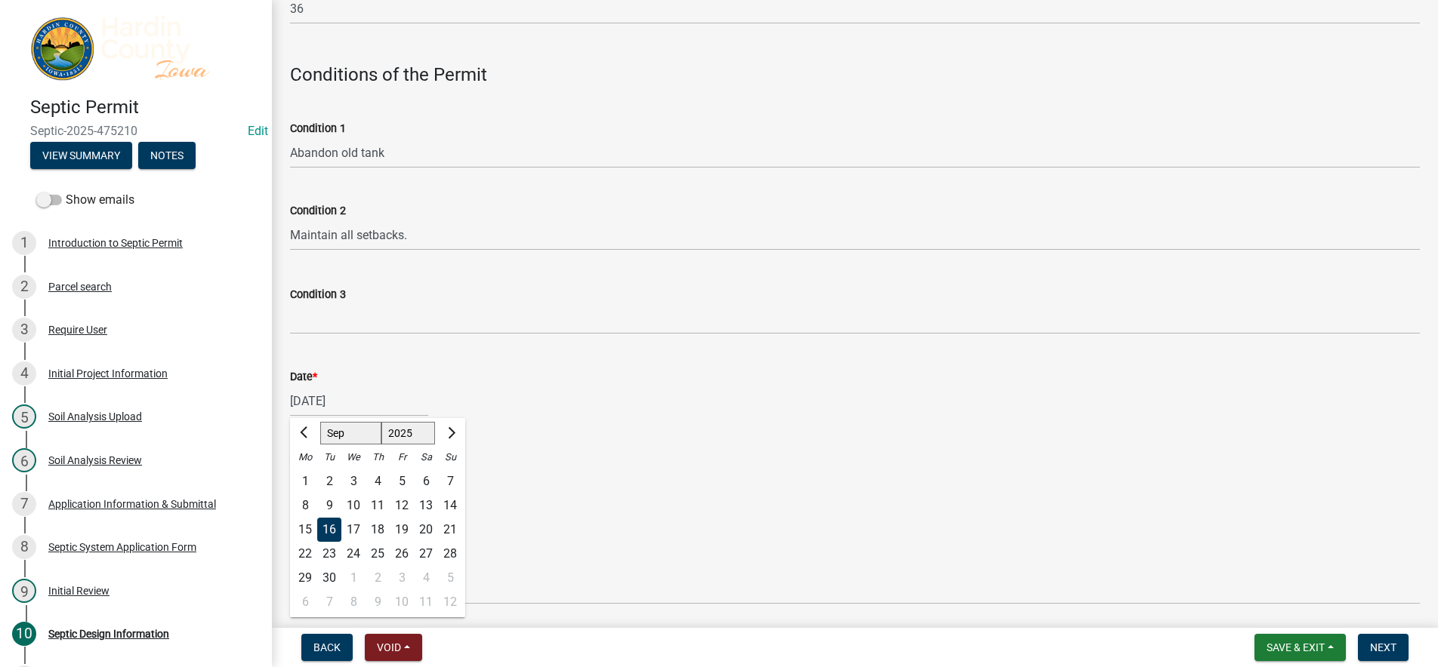
click at [322, 401] on div "[DATE] [PERSON_NAME] Apr May Jun [DATE] Aug Sep Oct Nov [DATE] 1526 1527 1528 1…" at bounding box center [359, 401] width 138 height 31
click at [409, 532] on div "19" at bounding box center [402, 530] width 24 height 24
type input "[DATE]"
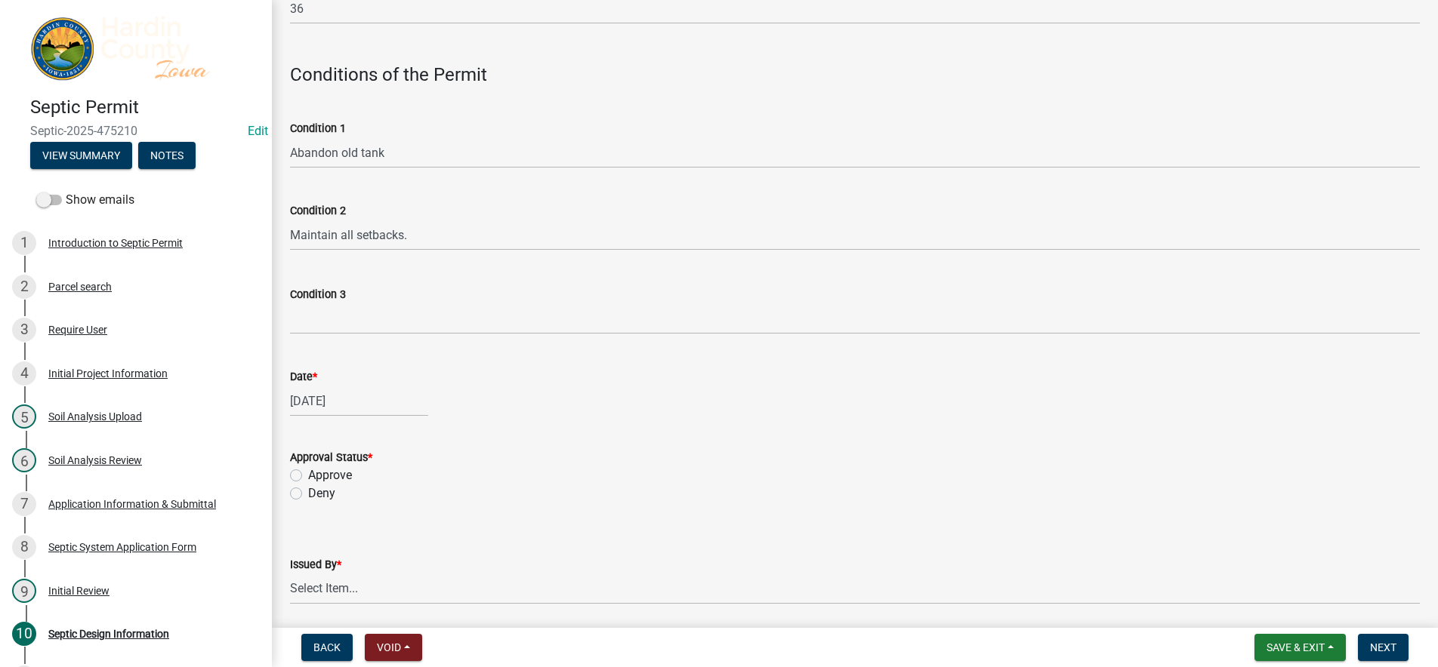
click at [348, 473] on label "Approve" at bounding box center [330, 476] width 44 height 18
click at [318, 473] on input "Approve" at bounding box center [313, 472] width 10 height 10
radio input "true"
click at [378, 590] on select "Select Item... [PERSON_NAME] [PERSON_NAME] Roll [PERSON_NAME]" at bounding box center [854, 589] width 1129 height 31
click at [290, 574] on select "Select Item... [PERSON_NAME] [PERSON_NAME] Roll [PERSON_NAME]" at bounding box center [854, 589] width 1129 height 31
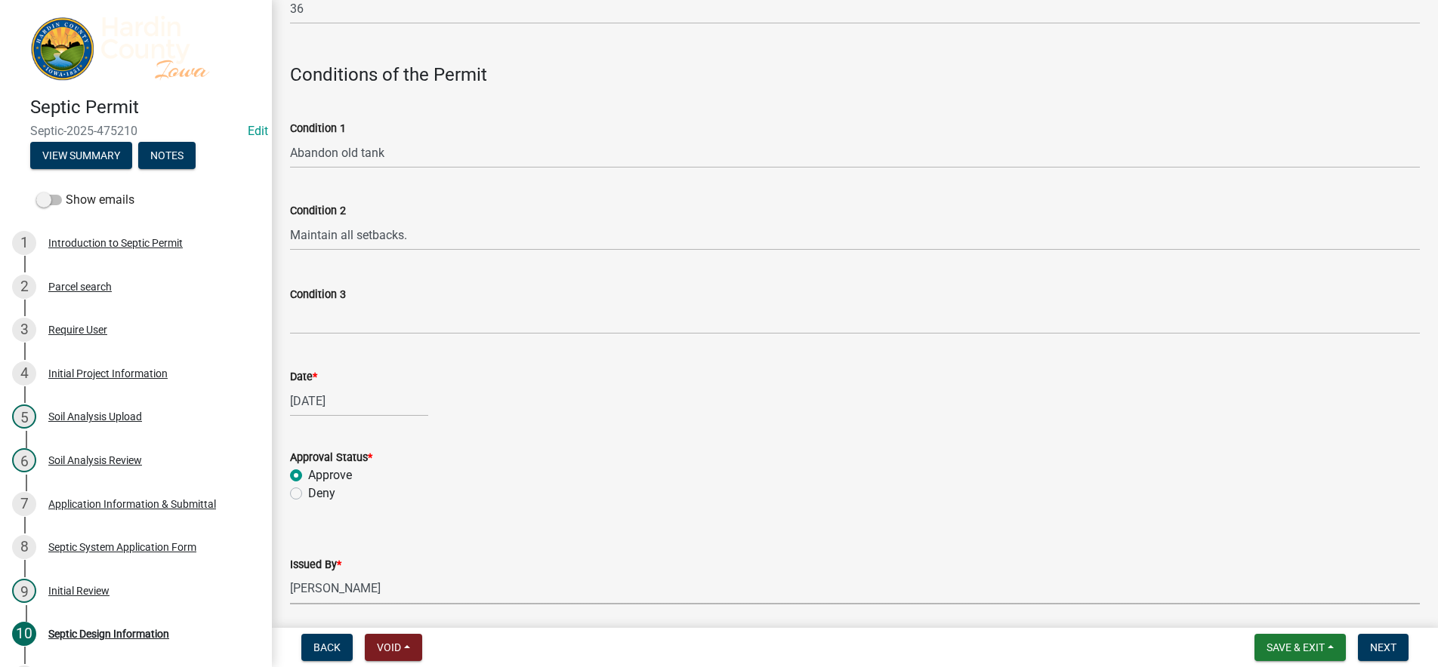
select select "92abfdc4-a32e-4fda-8546-51d3978c14c9"
click at [1392, 648] on span "Next" at bounding box center [1383, 648] width 26 height 12
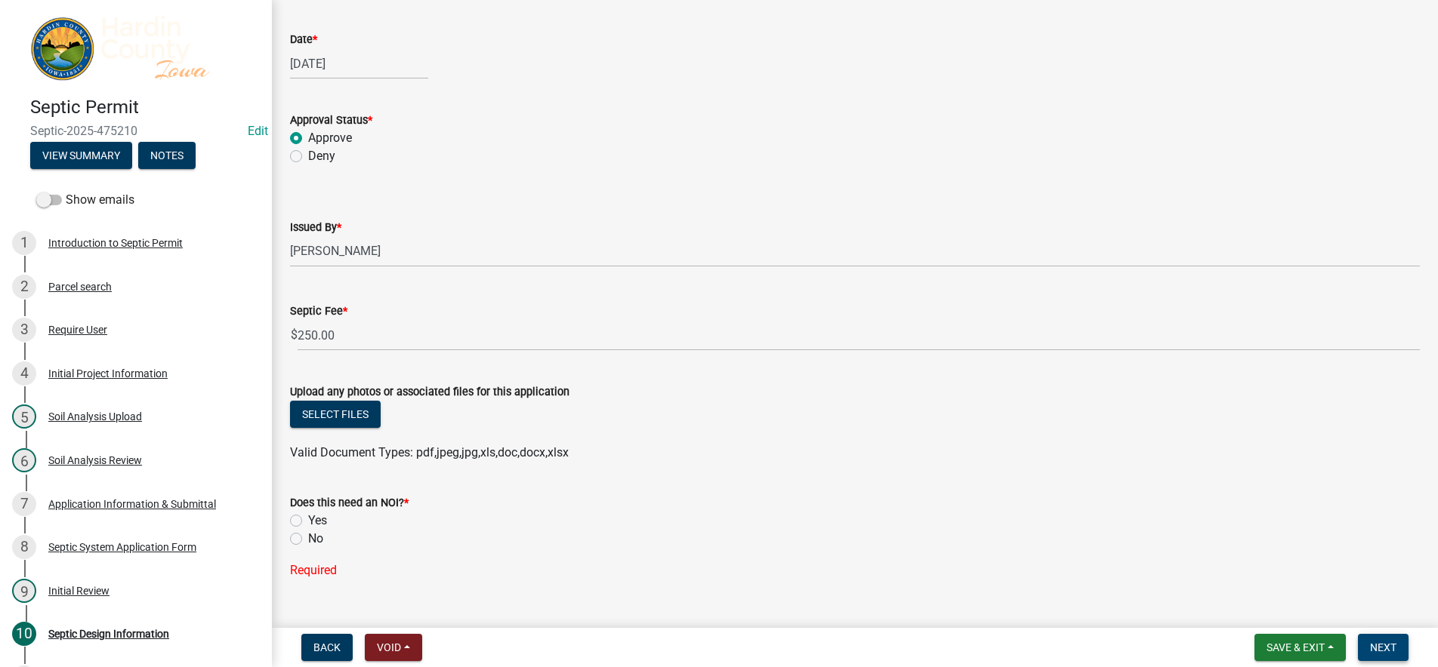
scroll to position [1272, 0]
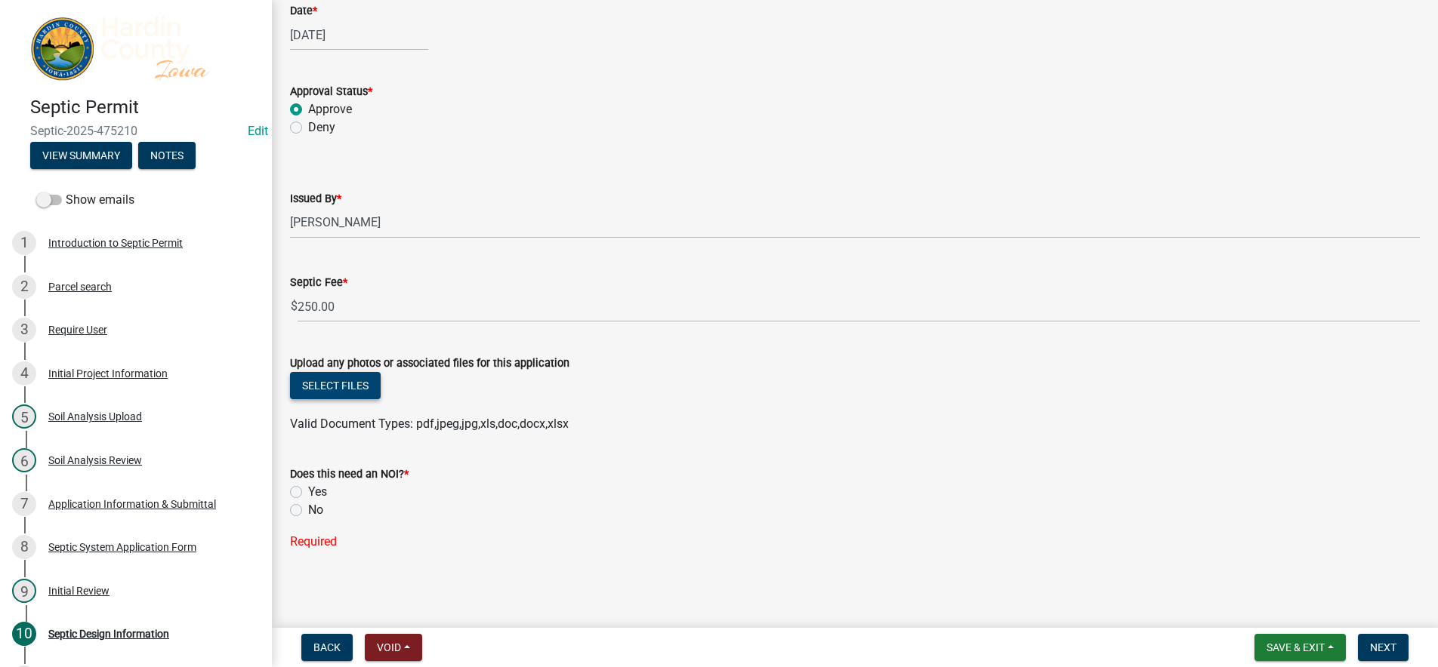
click at [354, 383] on button "Select files" at bounding box center [335, 385] width 91 height 27
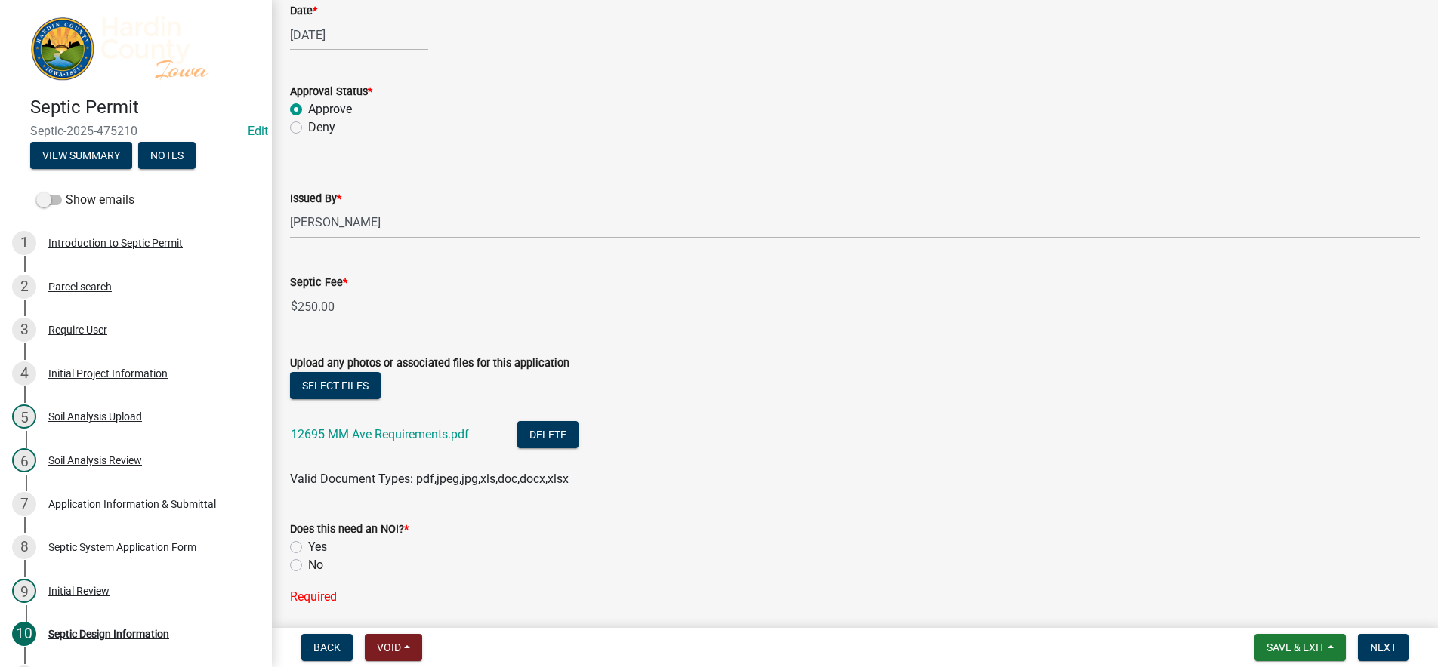
click at [312, 566] on label "No" at bounding box center [315, 565] width 15 height 18
click at [312, 566] on input "No" at bounding box center [313, 561] width 10 height 10
radio input "true"
click at [1369, 655] on button "Next" at bounding box center [1382, 647] width 51 height 27
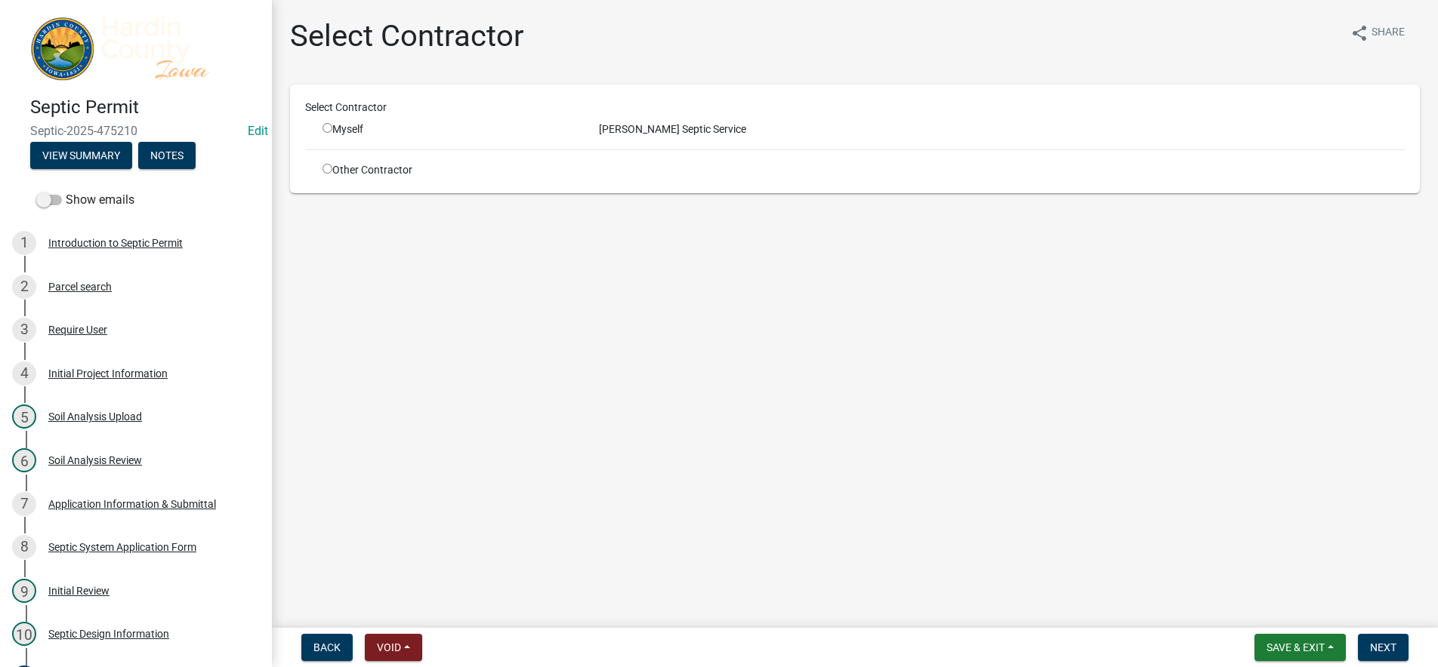
click at [325, 128] on input "radio" at bounding box center [327, 128] width 10 height 10
radio input "true"
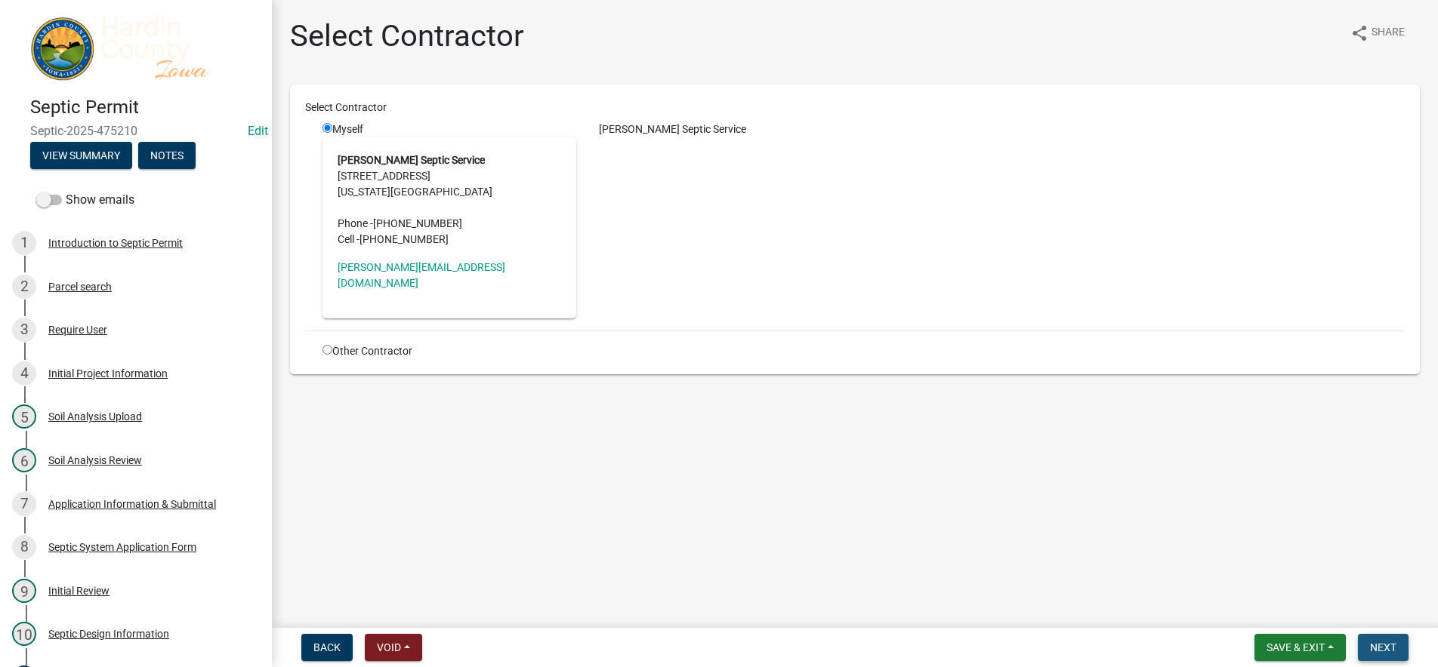
click at [1363, 638] on button "Next" at bounding box center [1382, 647] width 51 height 27
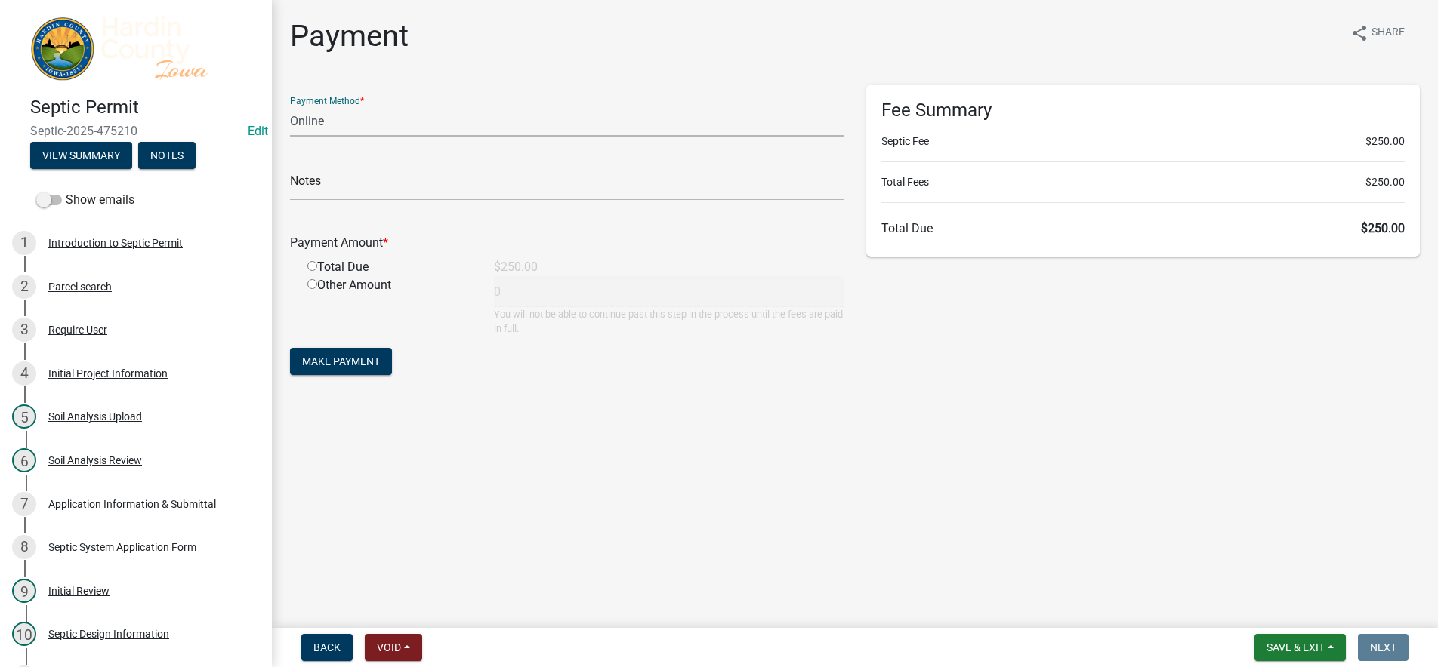
click at [347, 126] on select "Credit Card POS Check Cash Online" at bounding box center [566, 121] width 553 height 31
select select "1: 0"
click at [290, 106] on select "Credit Card POS Check Cash Online" at bounding box center [566, 121] width 553 height 31
click at [381, 177] on input "text" at bounding box center [566, 185] width 553 height 31
type input "7225"
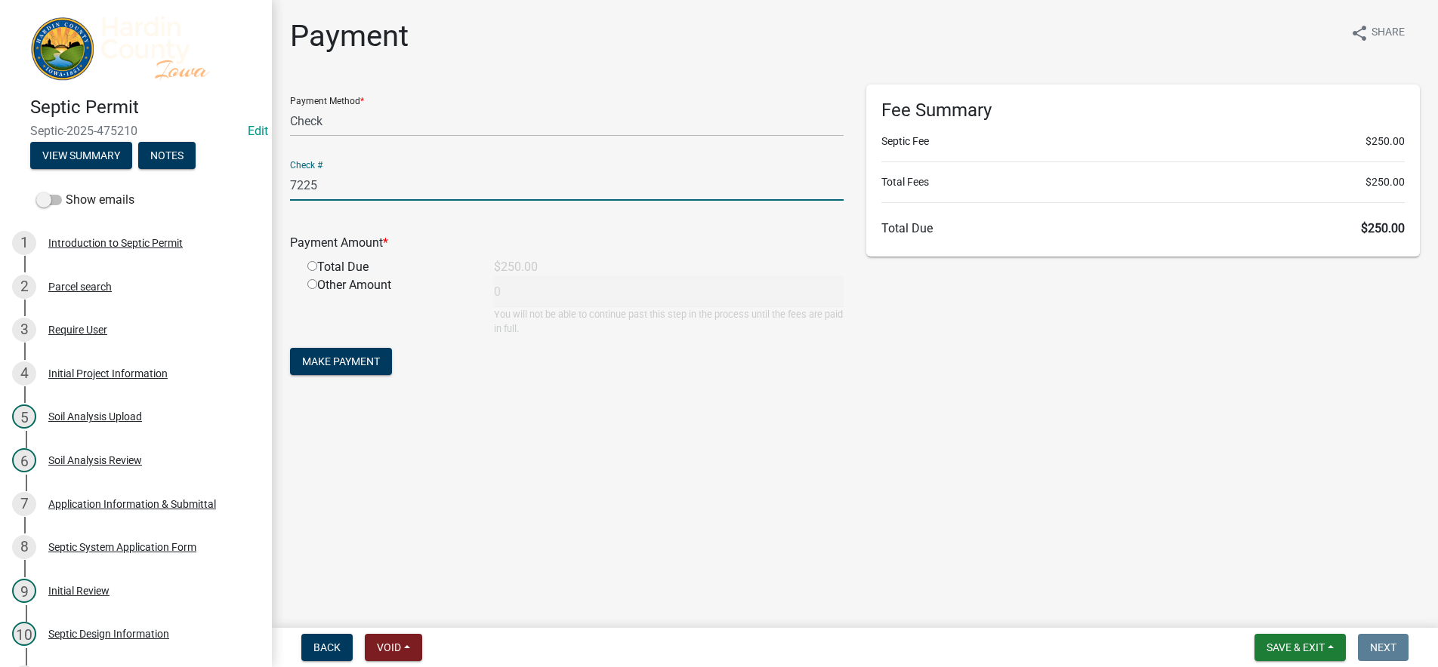
click at [316, 266] on input "radio" at bounding box center [312, 266] width 10 height 10
radio input "true"
type input "250"
click at [351, 353] on button "Make Payment" at bounding box center [341, 361] width 102 height 27
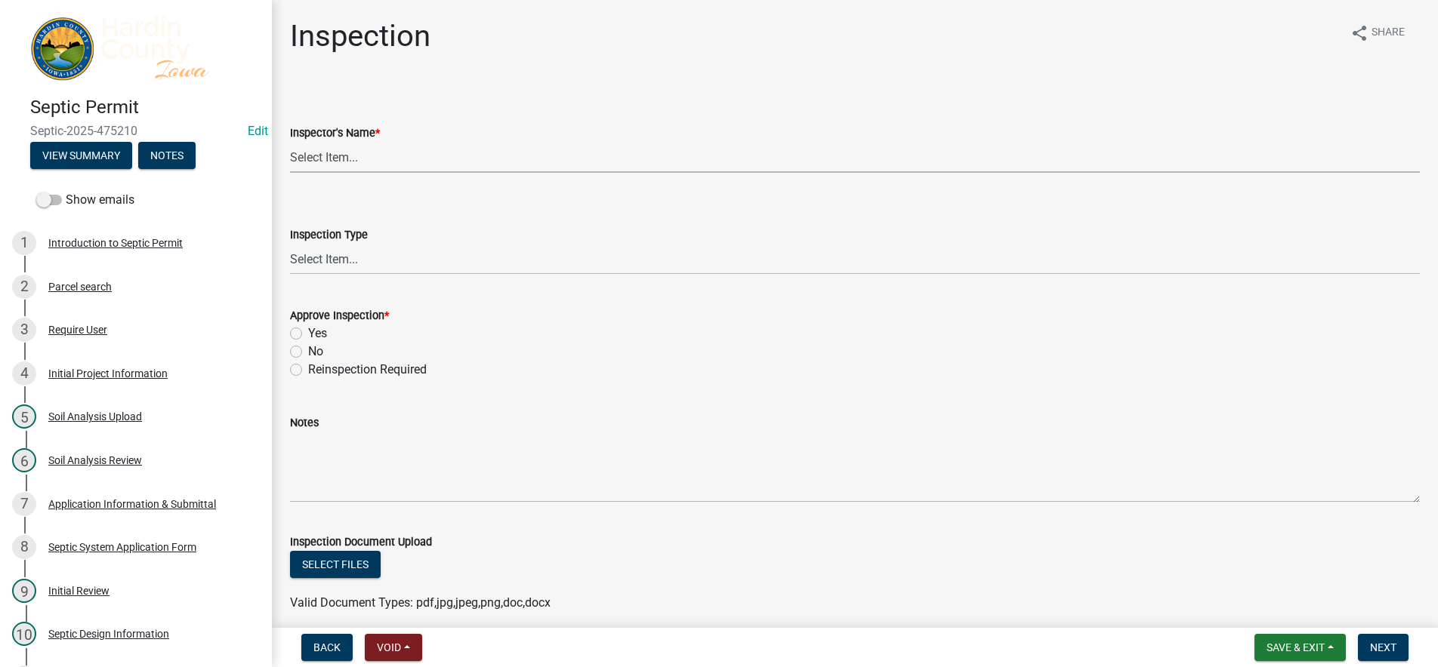
click at [403, 155] on select "Select Item... [PERSON_NAME] [PERSON_NAME] Roll [PERSON_NAME]" at bounding box center [854, 157] width 1129 height 31
click at [290, 142] on select "Select Item... [PERSON_NAME] [PERSON_NAME] Roll [PERSON_NAME]" at bounding box center [854, 157] width 1129 height 31
select select "92abfdc4-a32e-4fda-8546-51d3978c14c9"
click at [401, 261] on select "Select Item... [GEOGRAPHIC_DATA]" at bounding box center [854, 259] width 1129 height 31
click at [290, 244] on select "Select Item... [GEOGRAPHIC_DATA]" at bounding box center [854, 259] width 1129 height 31
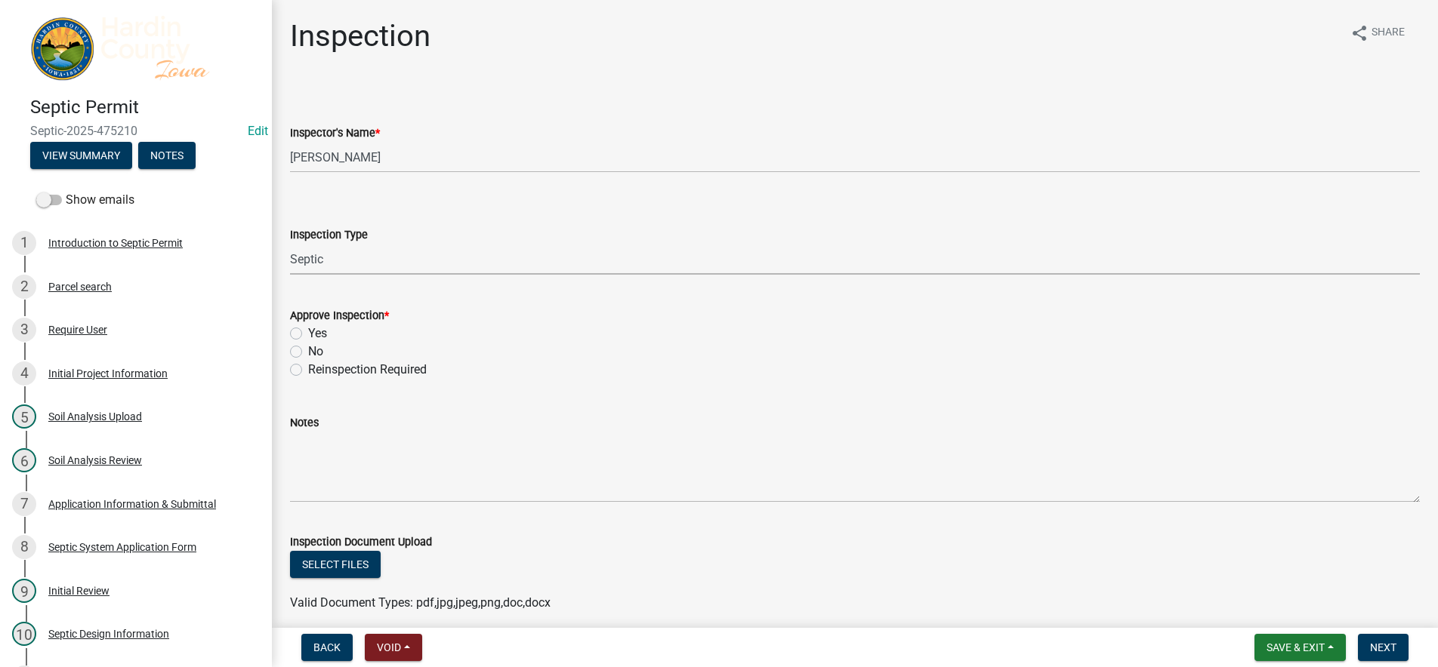
select select "3f6a41d2-1bc0-4b02-a119-7a8f2dc110ad"
click at [313, 333] on label "Yes" at bounding box center [317, 334] width 19 height 18
click at [313, 333] on input "Yes" at bounding box center [313, 330] width 10 height 10
radio input "true"
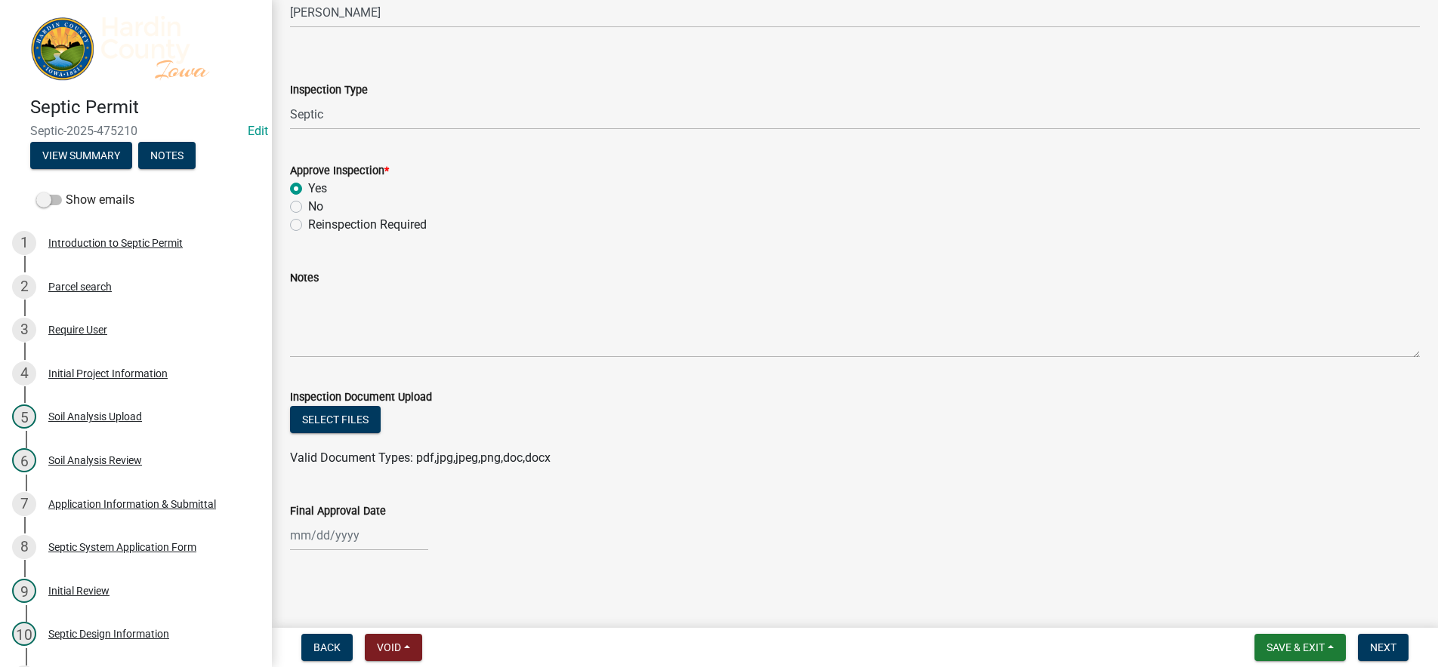
scroll to position [146, 0]
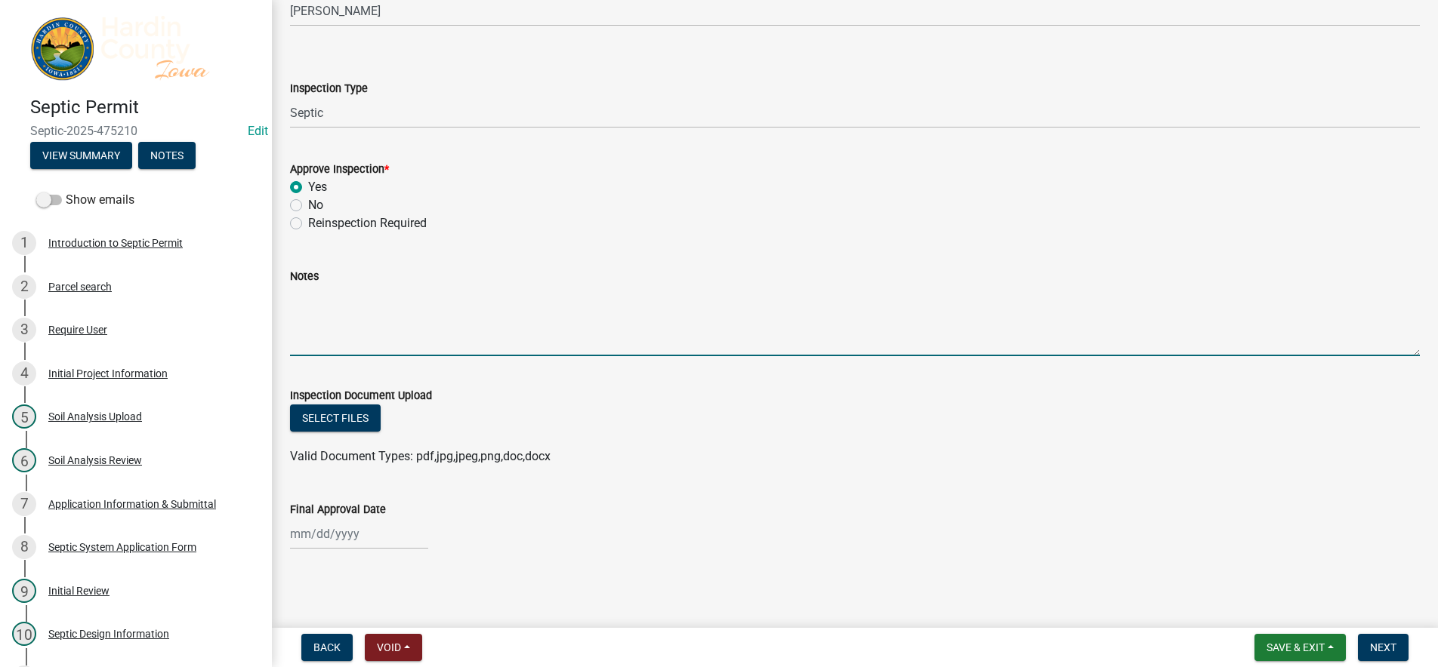
click at [395, 322] on textarea "Notes" at bounding box center [854, 320] width 1129 height 71
type textarea "T"
type textarea "Old tank was abandoned"
click at [1280, 650] on span "Save & Exit" at bounding box center [1295, 648] width 58 height 12
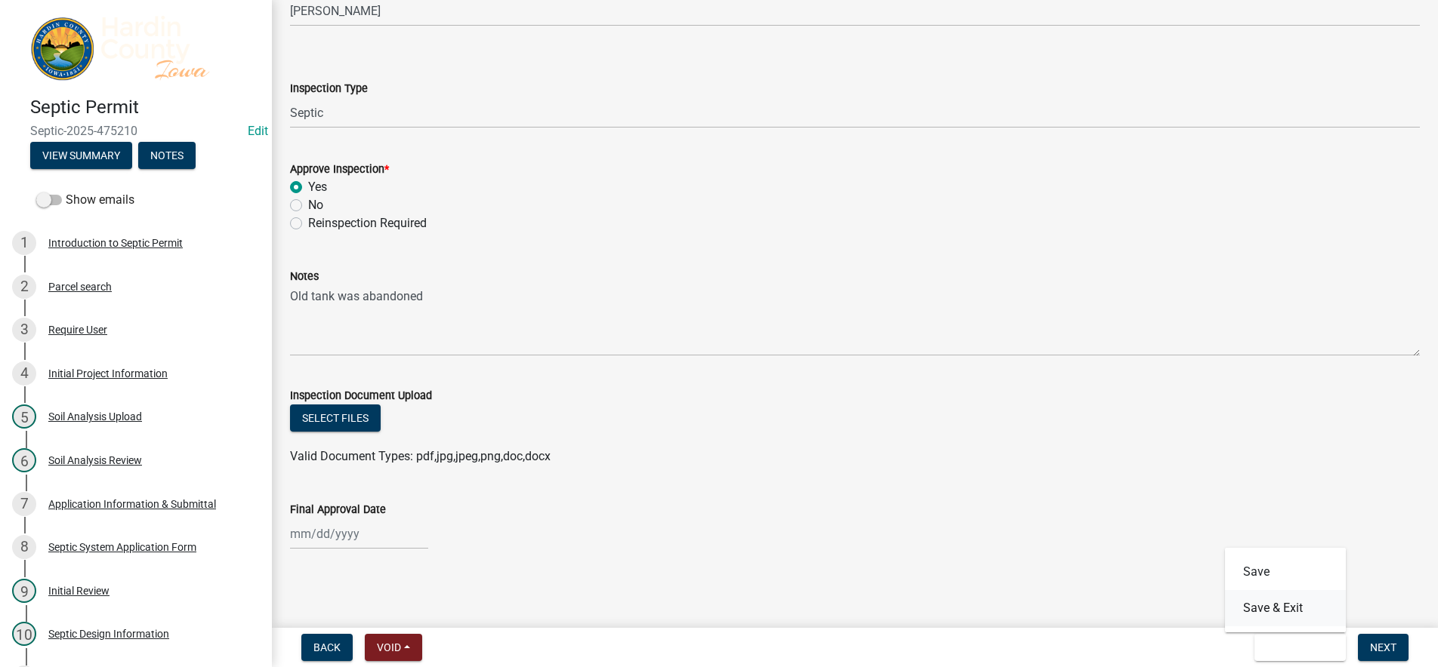
click at [1277, 613] on button "Save & Exit" at bounding box center [1285, 608] width 121 height 36
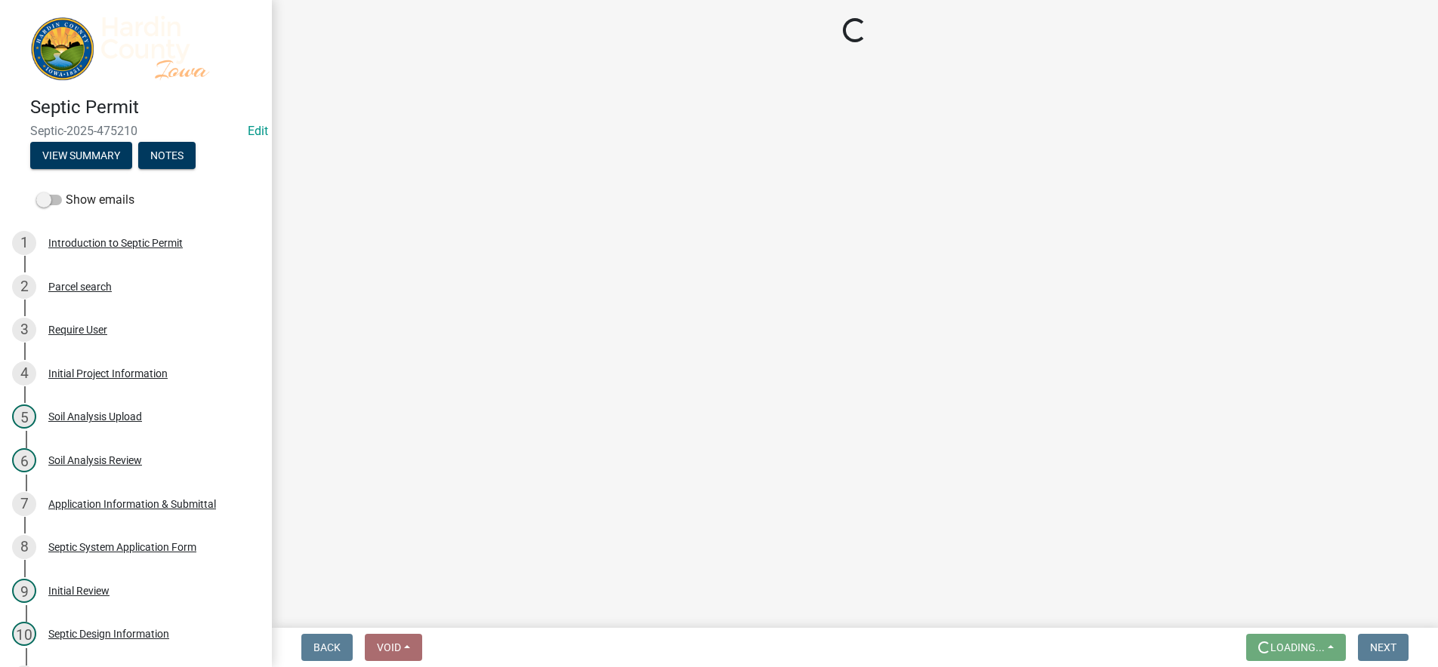
scroll to position [0, 0]
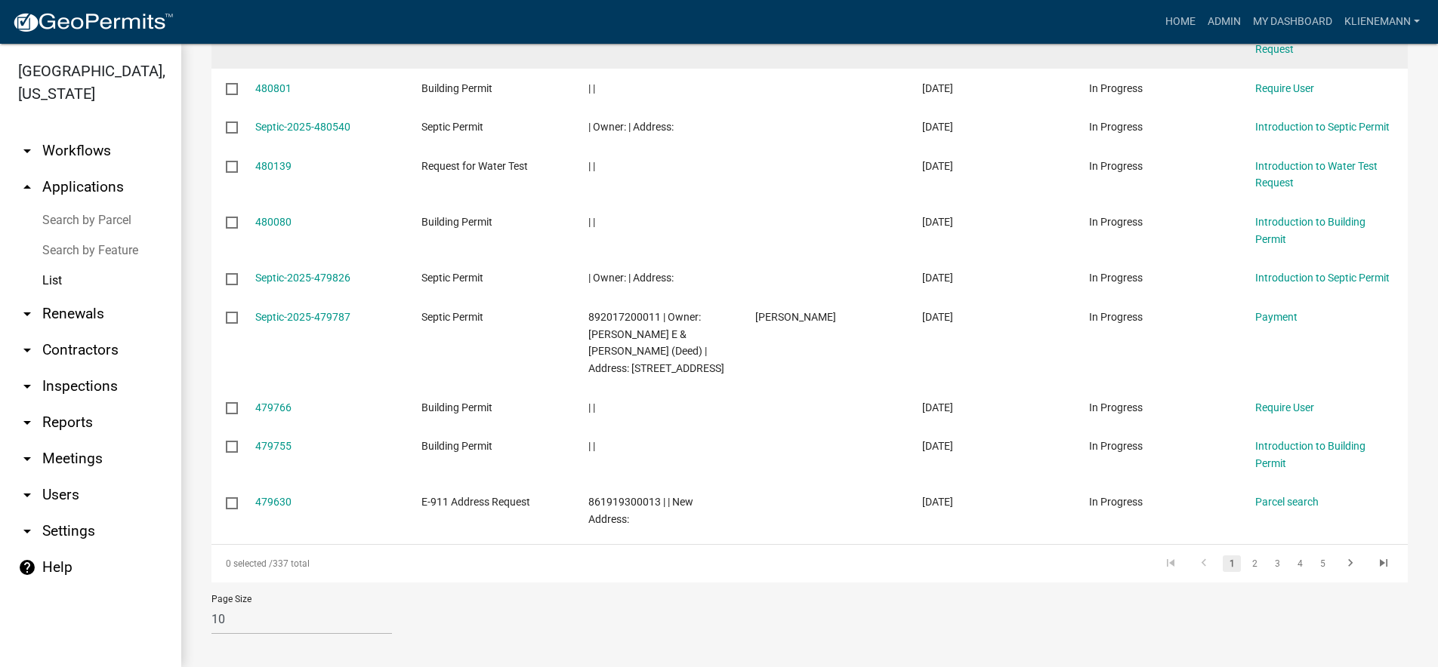
scroll to position [329, 0]
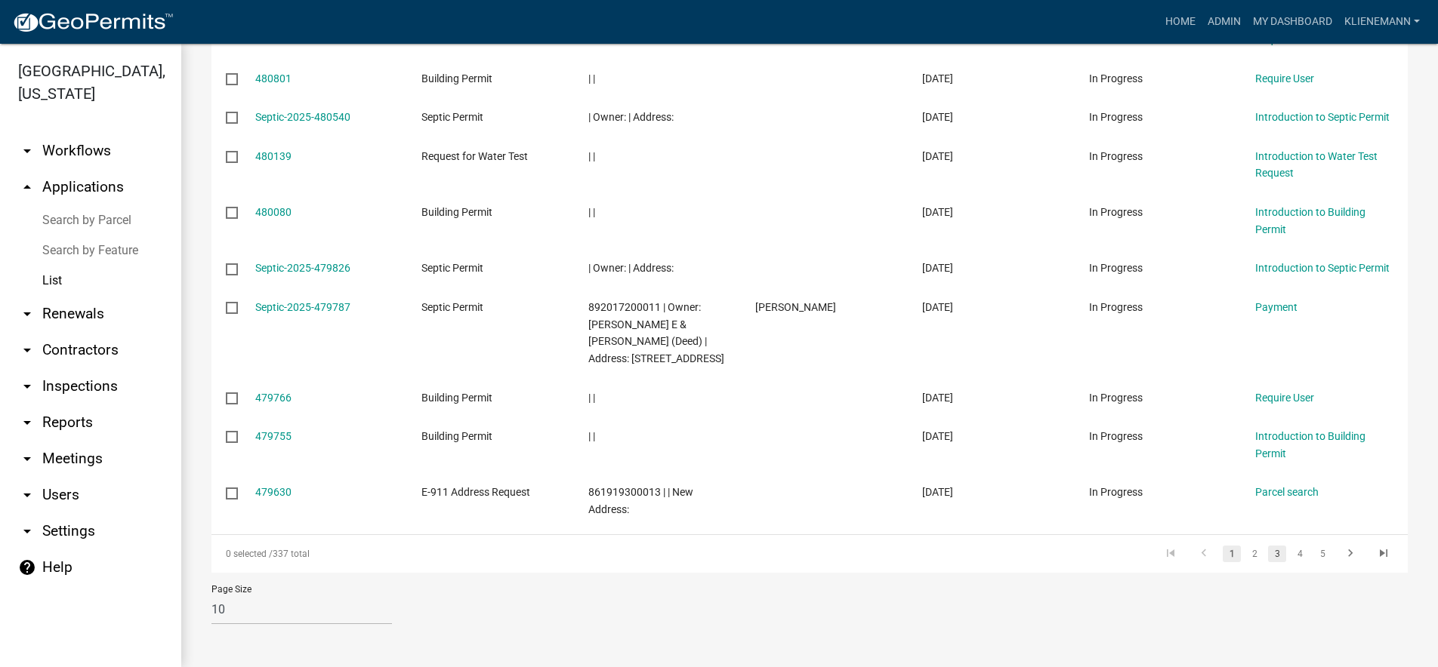
click at [1268, 550] on link "3" at bounding box center [1277, 554] width 18 height 17
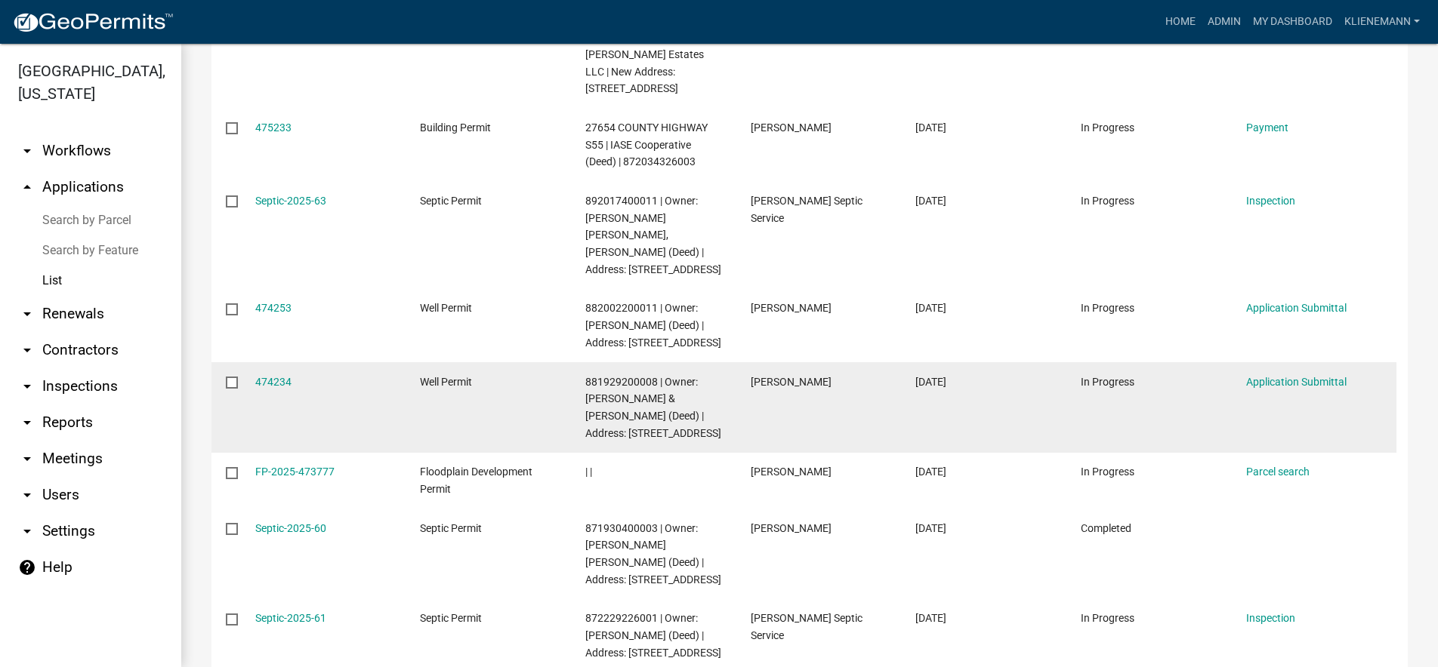
scroll to position [329, 0]
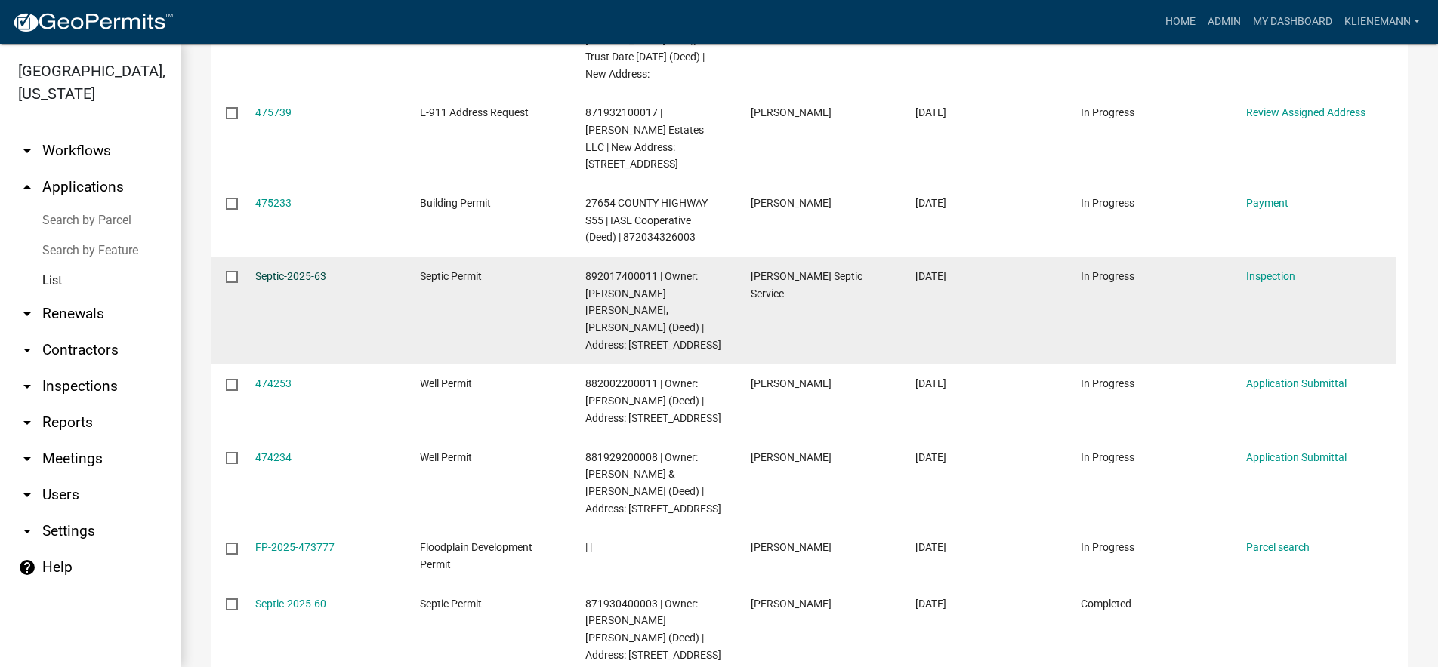
click at [319, 270] on link "Septic-2025-63" at bounding box center [290, 276] width 71 height 12
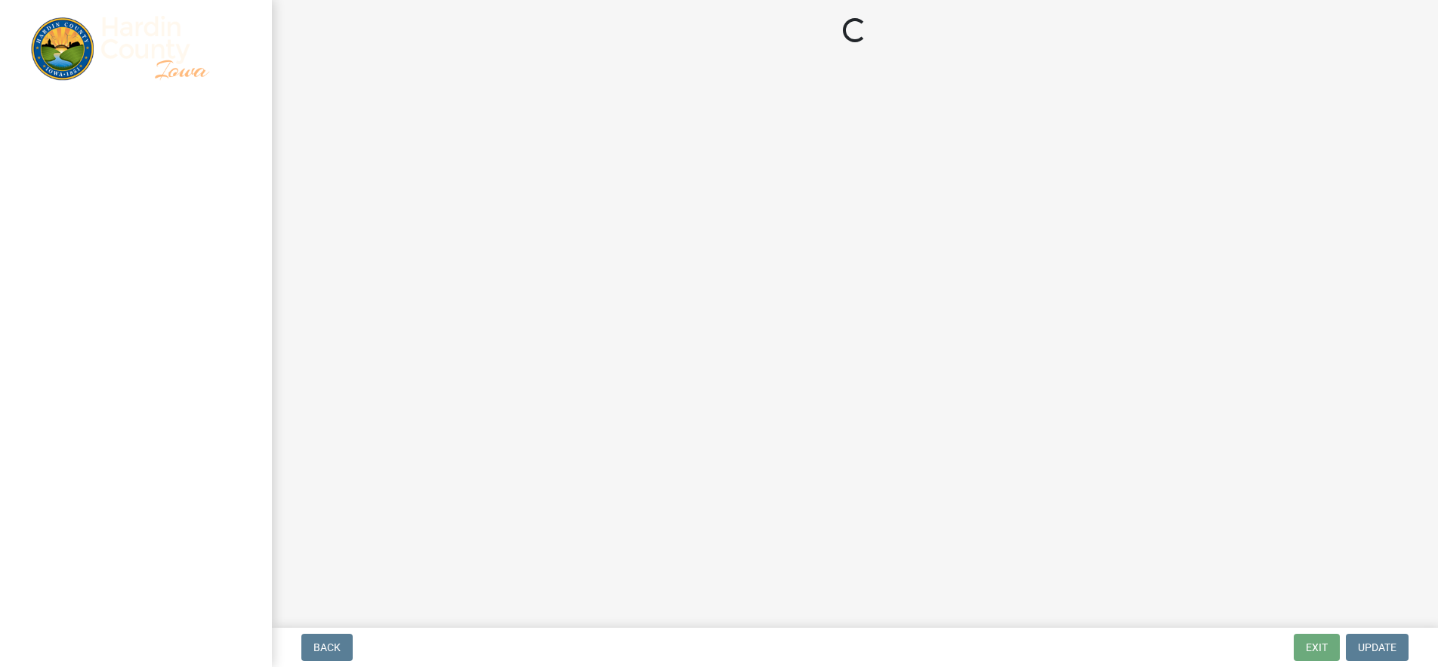
select select "92abfdc4-a32e-4fda-8546-51d3978c14c9"
select select "3f6a41d2-1bc0-4b02-a119-7a8f2dc110ad"
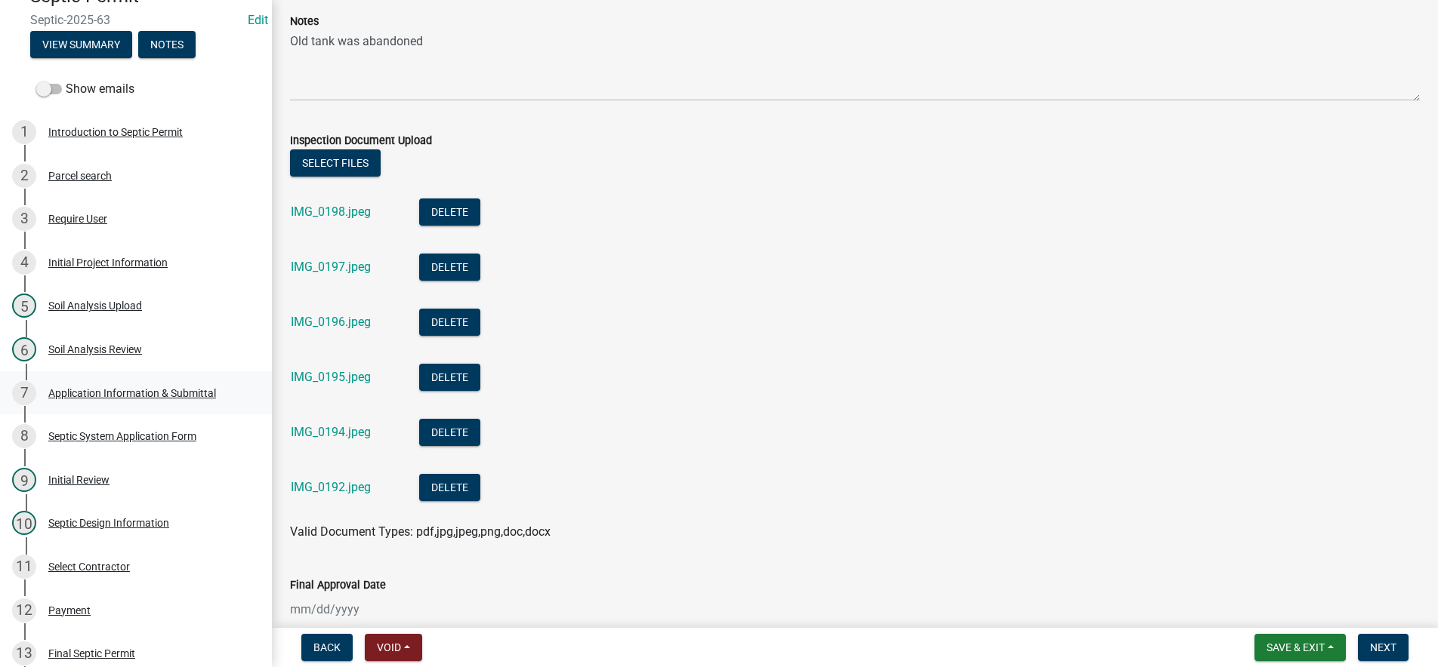
scroll to position [227, 0]
